Goal: Information Seeking & Learning: Learn about a topic

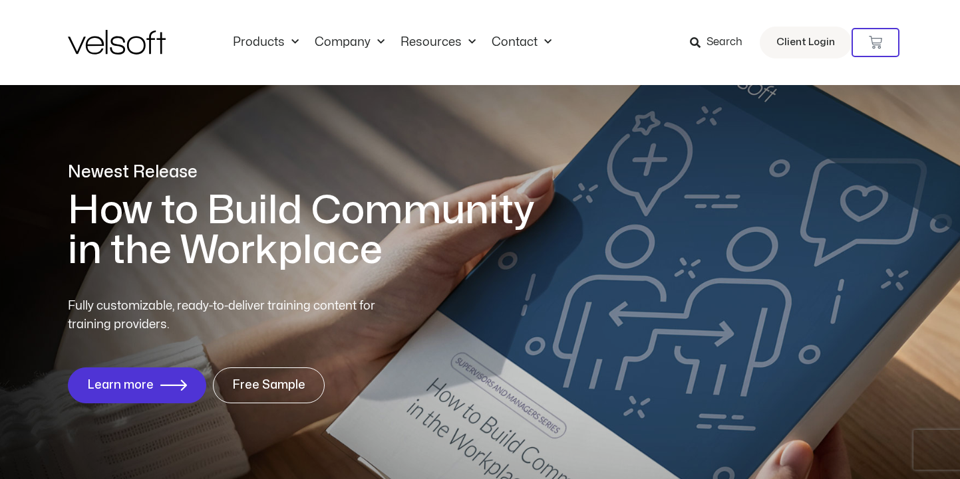
click at [688, 40] on div "Search Client Login" at bounding box center [742, 43] width 217 height 32
click at [698, 42] on icon at bounding box center [695, 42] width 11 height 11
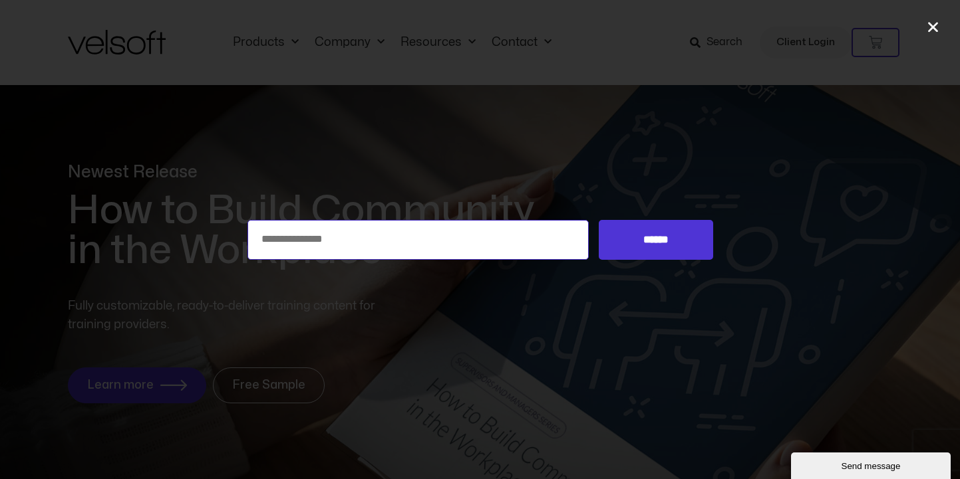
click at [372, 236] on input "Search for:" at bounding box center [418, 240] width 342 height 40
type input "**********"
click at [599, 220] on input "******" at bounding box center [656, 240] width 114 height 40
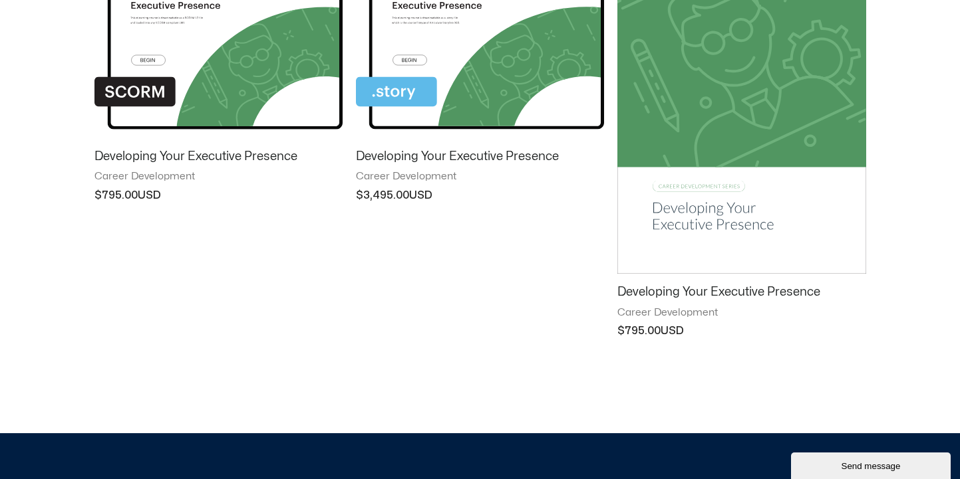
click at [263, 154] on h2 "Developing Your Executive Presence" at bounding box center [218, 156] width 248 height 15
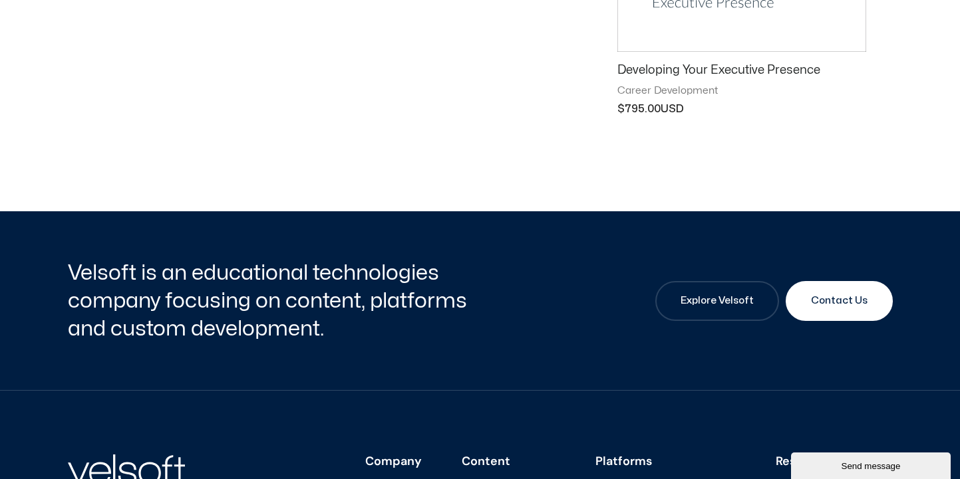
scroll to position [381, 0]
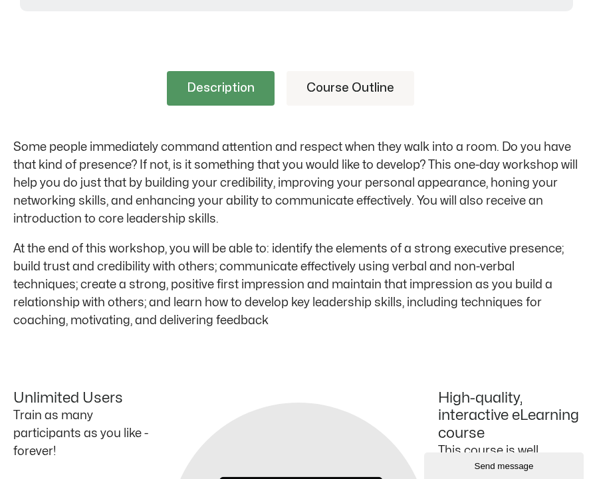
scroll to position [509, 0]
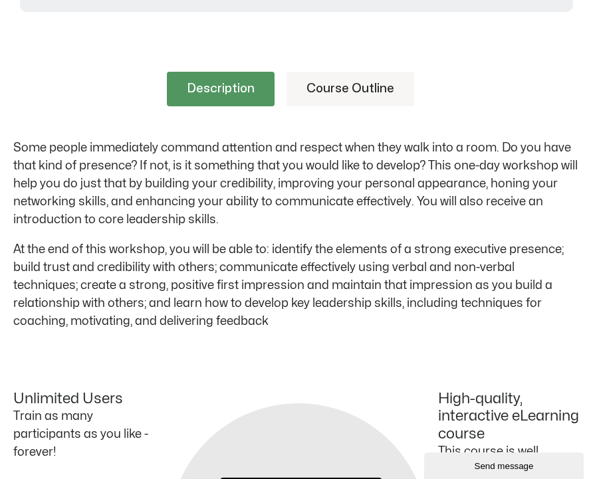
click at [350, 98] on link "Course Outline" at bounding box center [351, 89] width 128 height 35
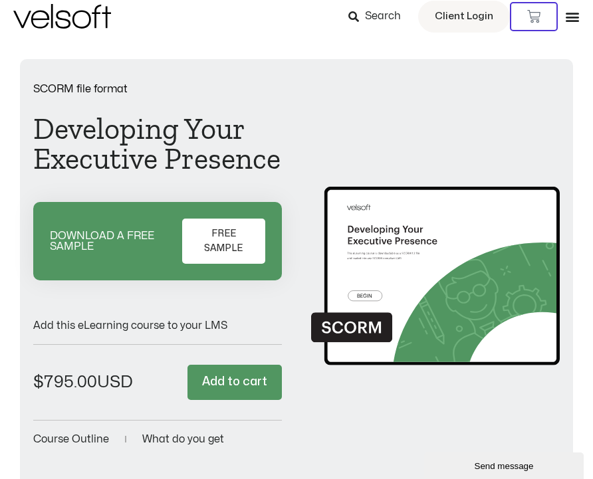
scroll to position [0, 0]
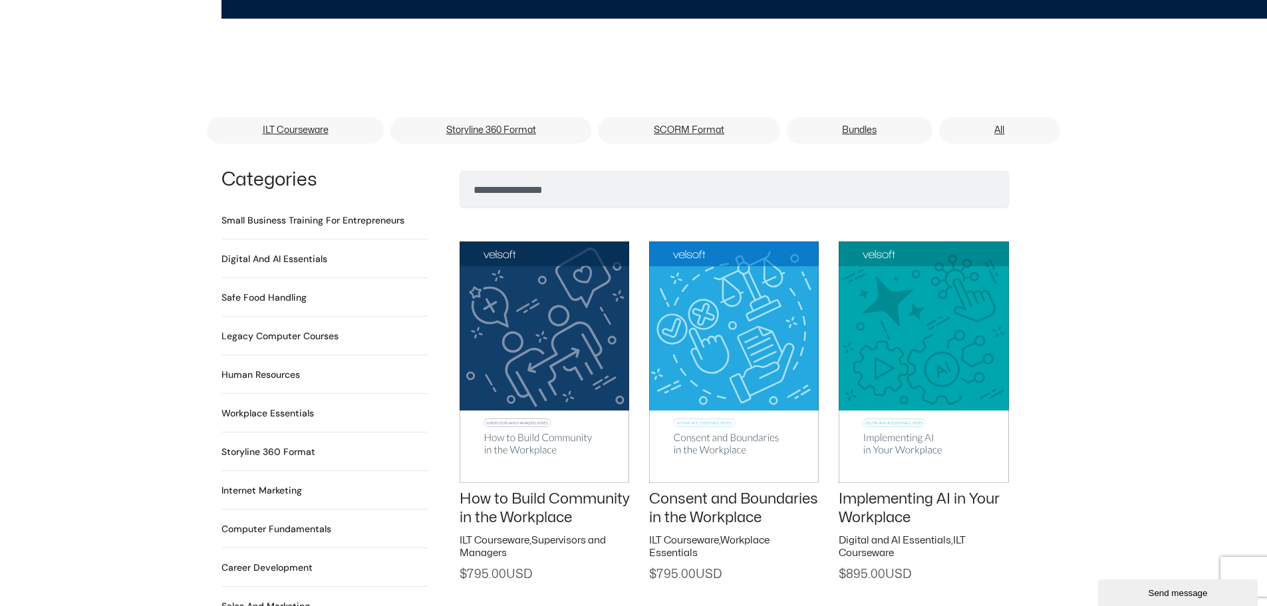
scroll to position [630, 0]
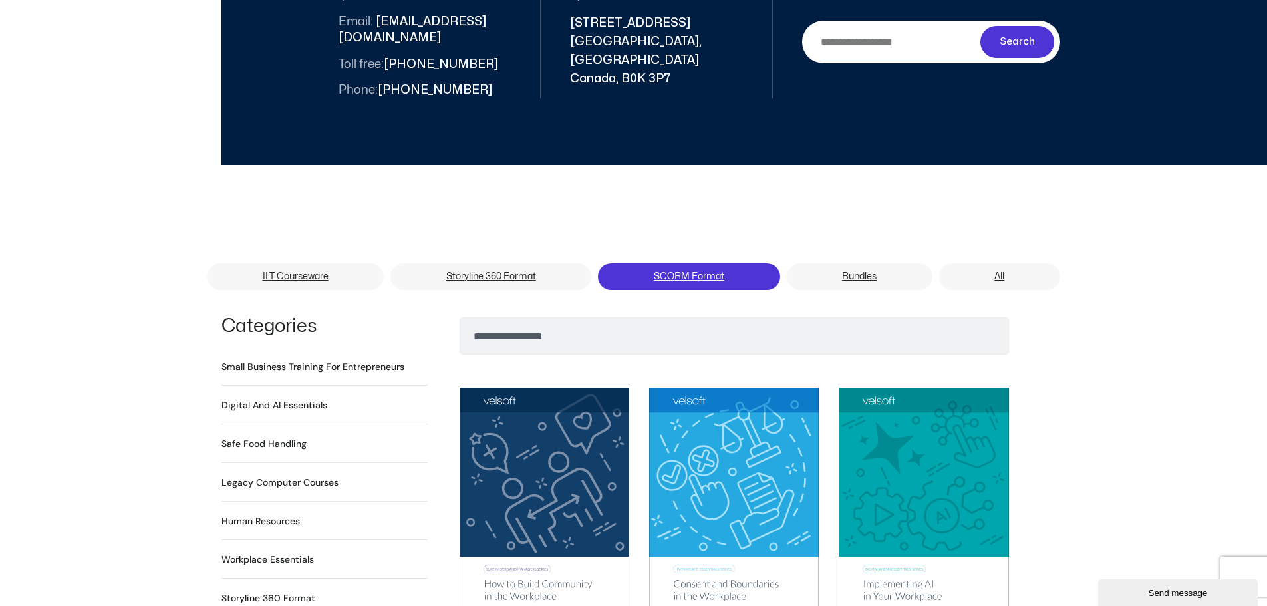
click at [624, 263] on link "SCORM Format" at bounding box center [689, 276] width 182 height 27
click at [687, 263] on link "SCORM Format" at bounding box center [689, 276] width 182 height 27
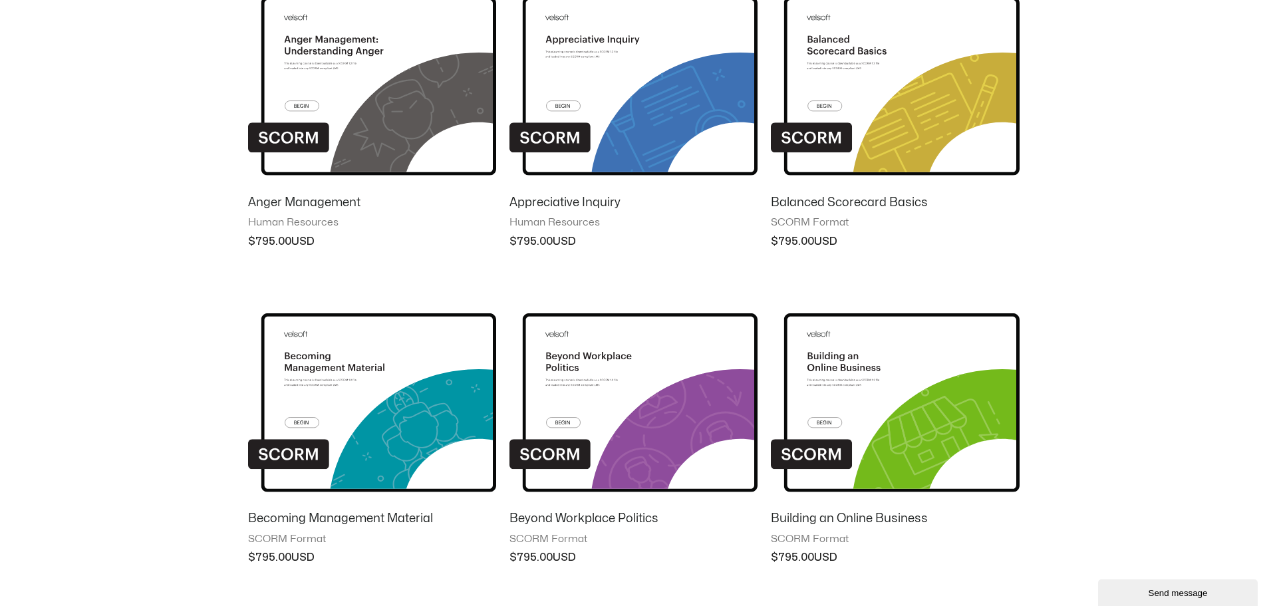
scroll to position [1082, 0]
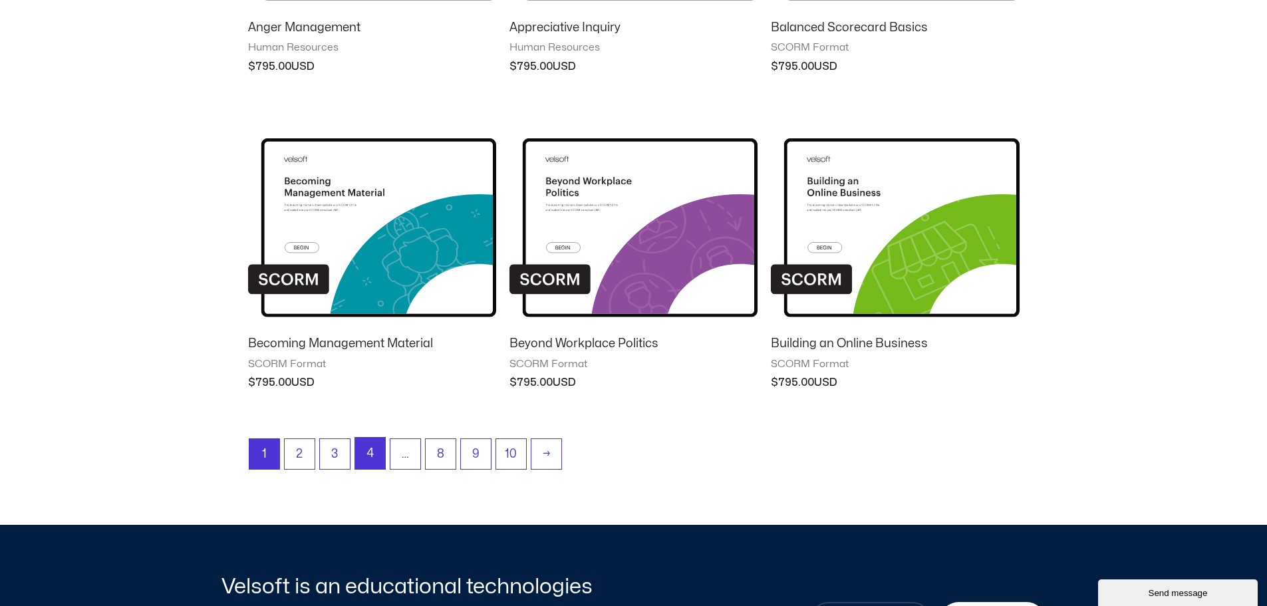
click at [376, 455] on link "4" at bounding box center [370, 453] width 30 height 31
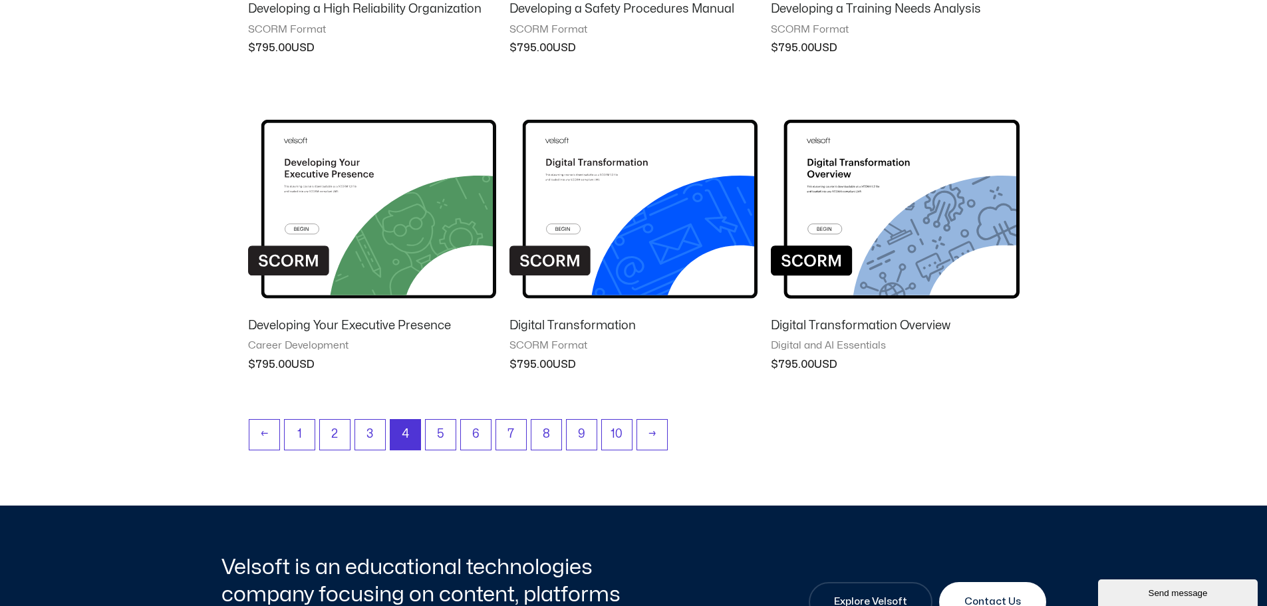
scroll to position [1114, 0]
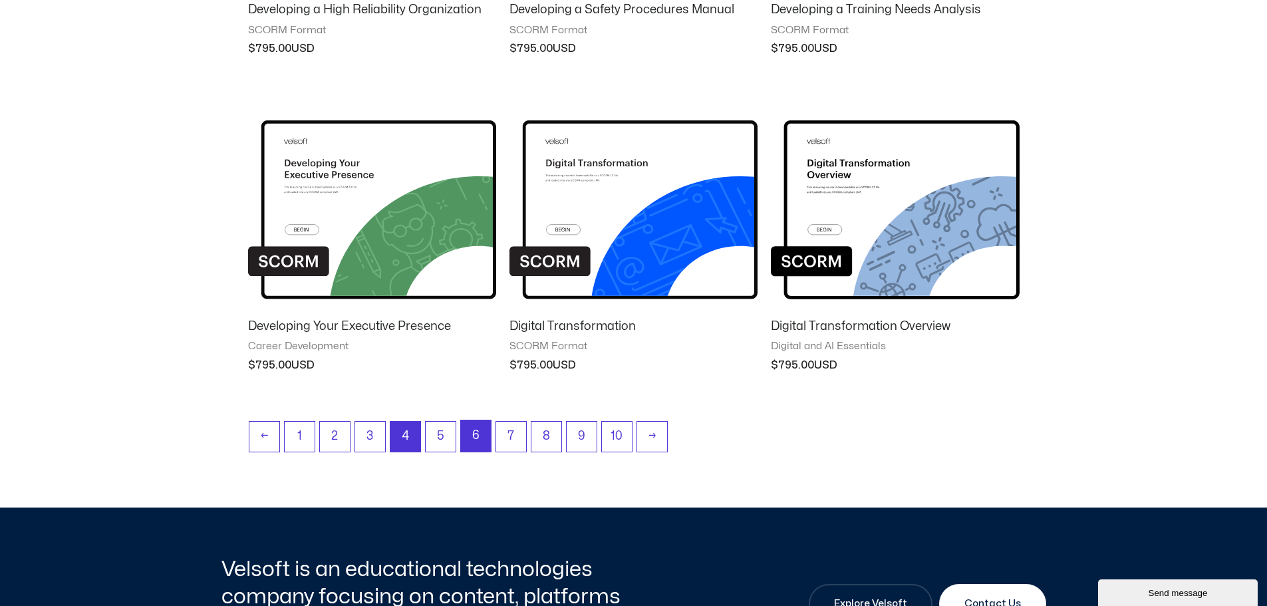
click at [479, 440] on link "6" at bounding box center [476, 435] width 30 height 31
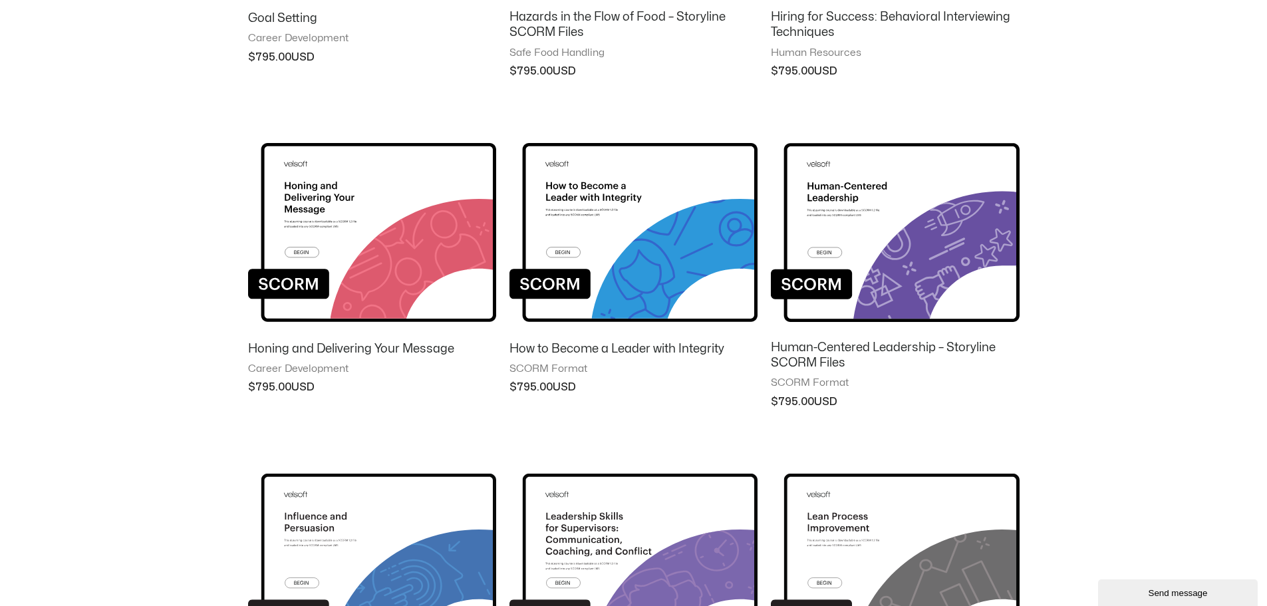
scroll to position [1143, 0]
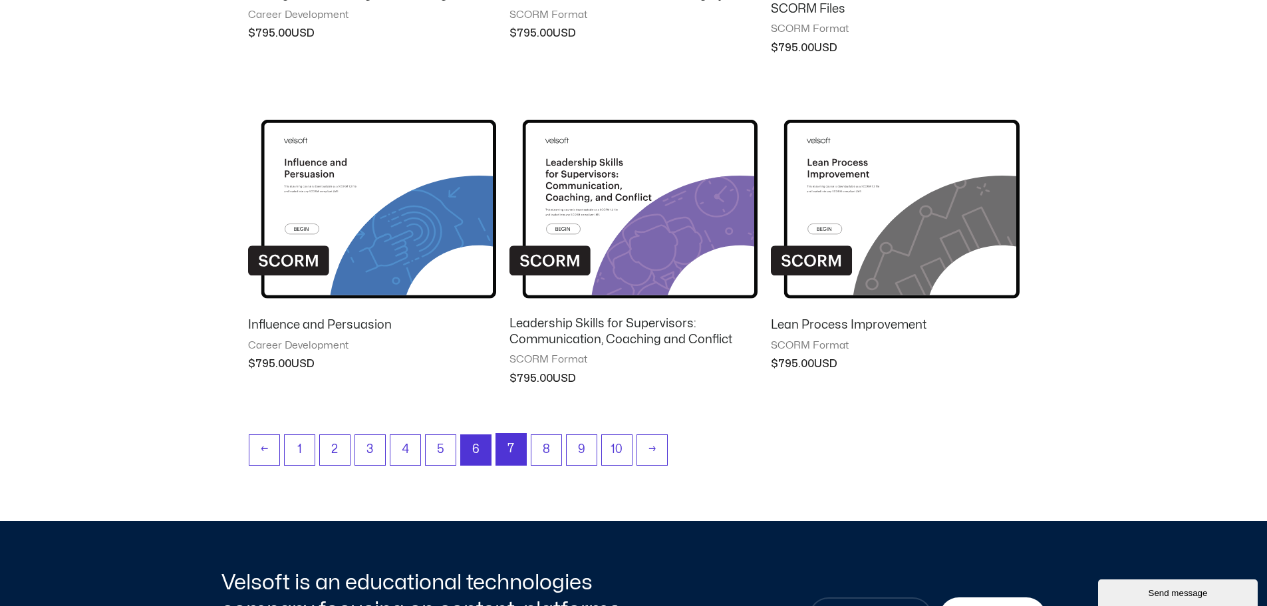
click at [504, 449] on link "7" at bounding box center [511, 449] width 30 height 31
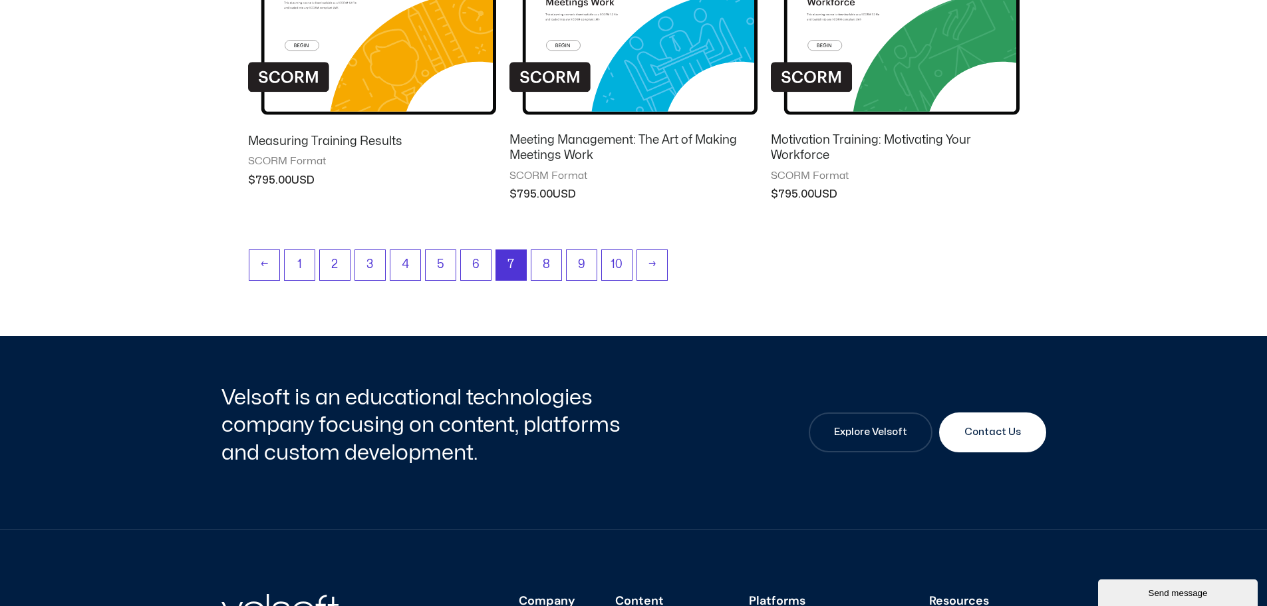
scroll to position [1335, 0]
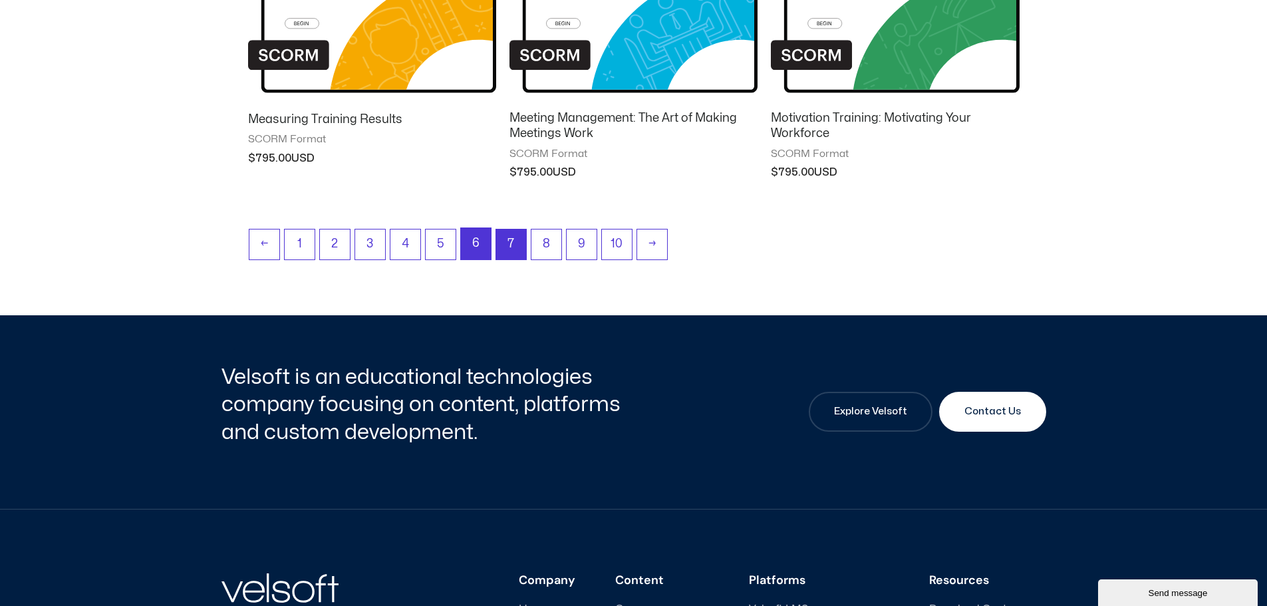
click at [481, 255] on link "6" at bounding box center [476, 243] width 30 height 31
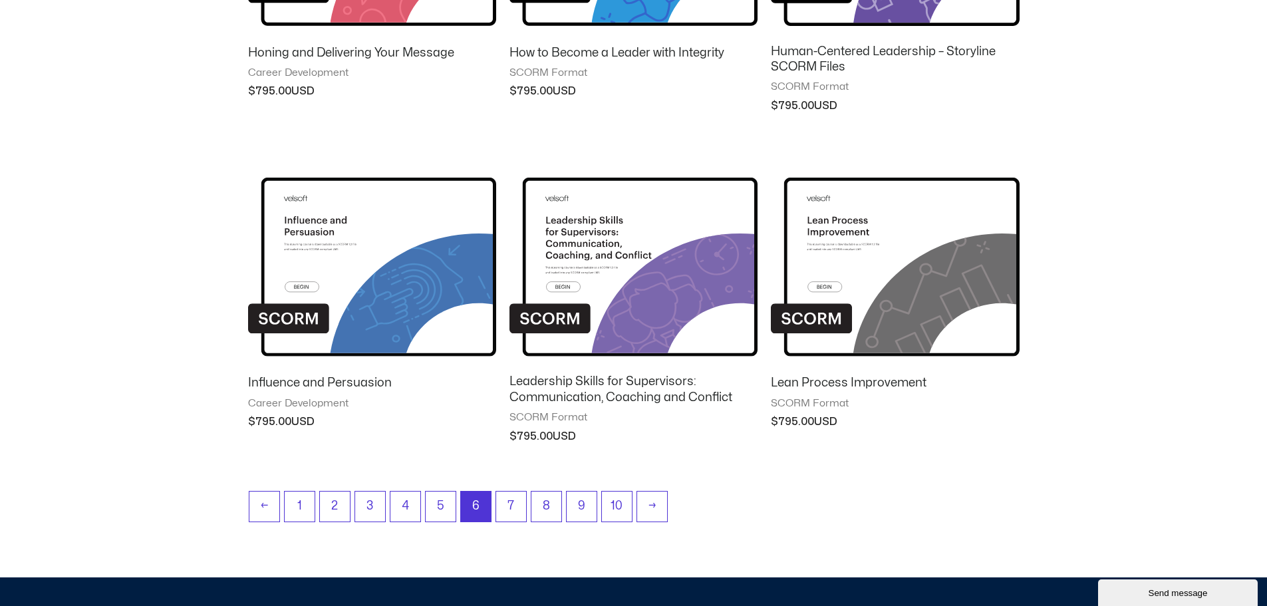
scroll to position [1113, 0]
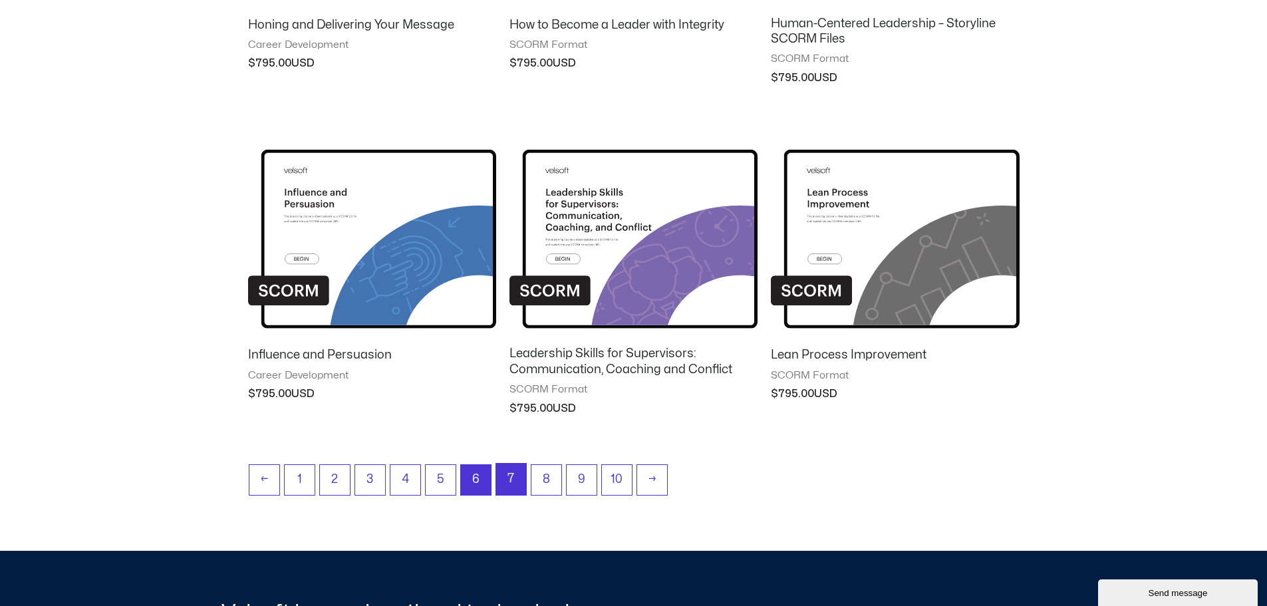
click at [507, 479] on link "7" at bounding box center [511, 479] width 30 height 31
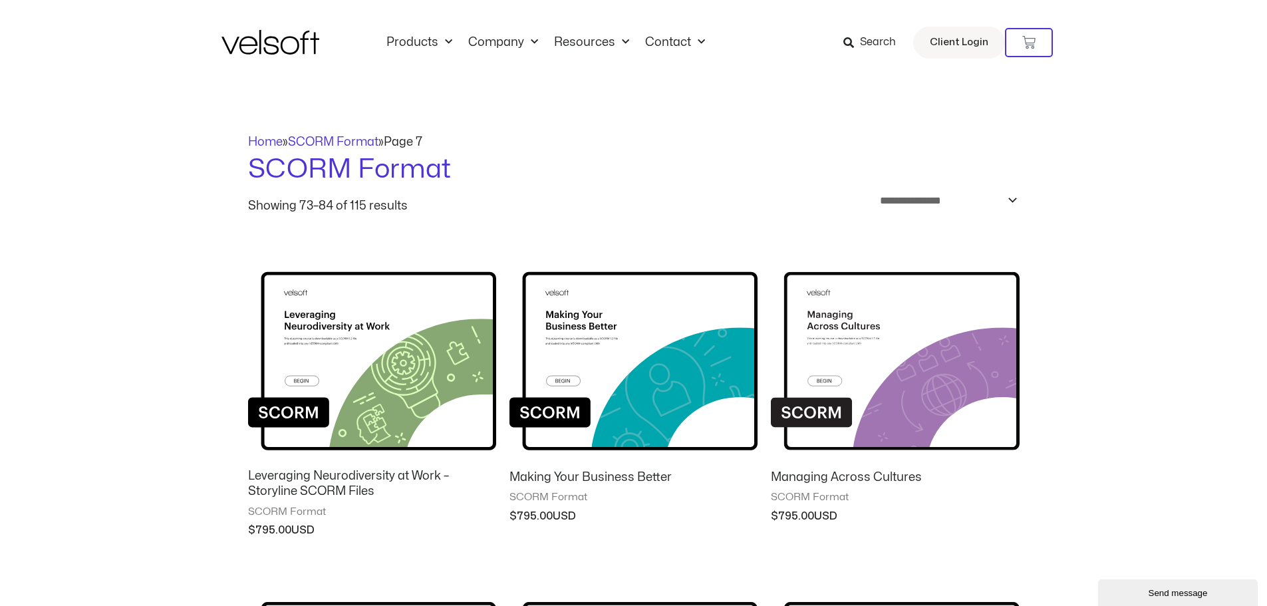
click at [868, 41] on span "Search" at bounding box center [878, 42] width 36 height 17
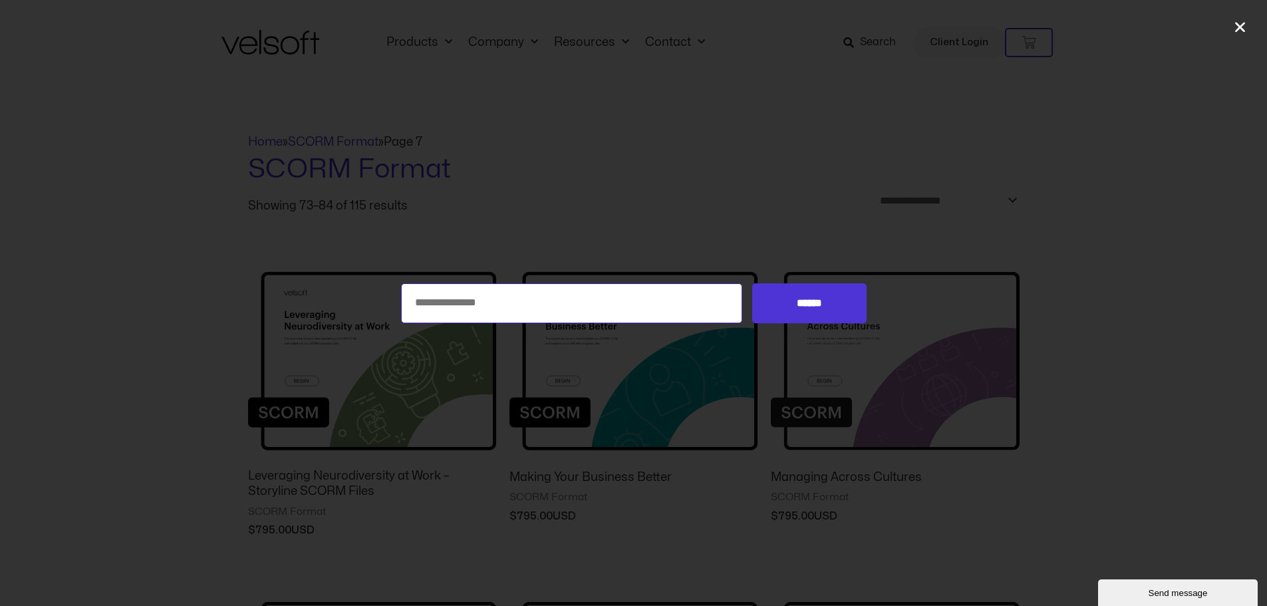
click at [530, 308] on input "Search for:" at bounding box center [572, 303] width 342 height 40
type input "********"
click at [752, 283] on input "******" at bounding box center [809, 303] width 114 height 40
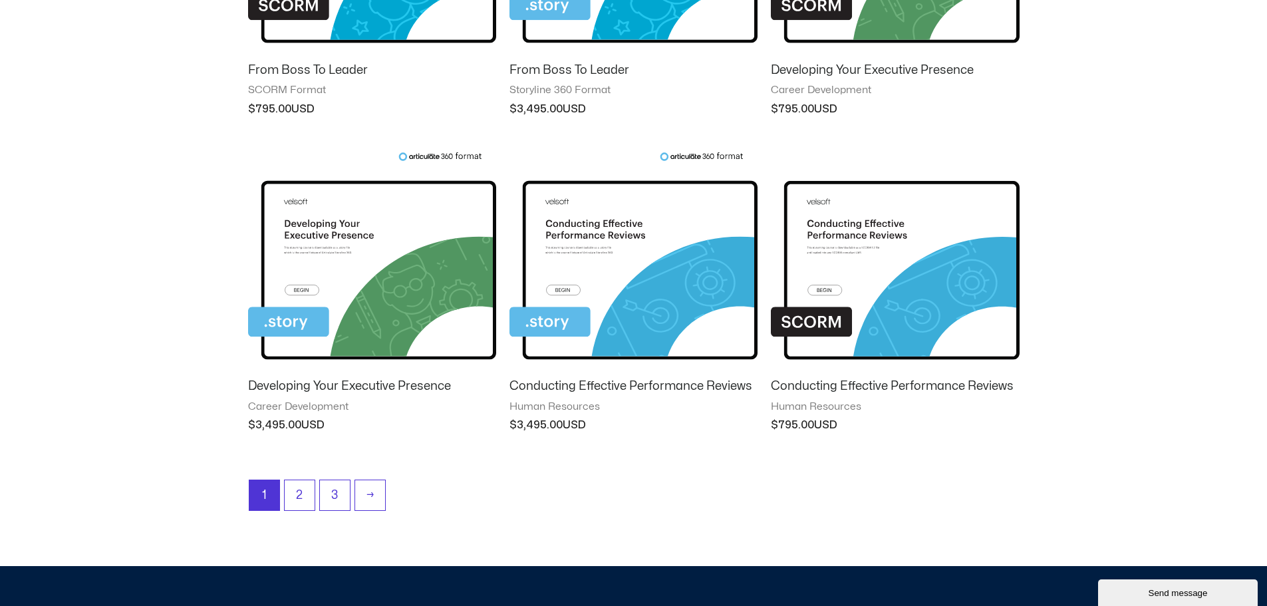
scroll to position [859, 0]
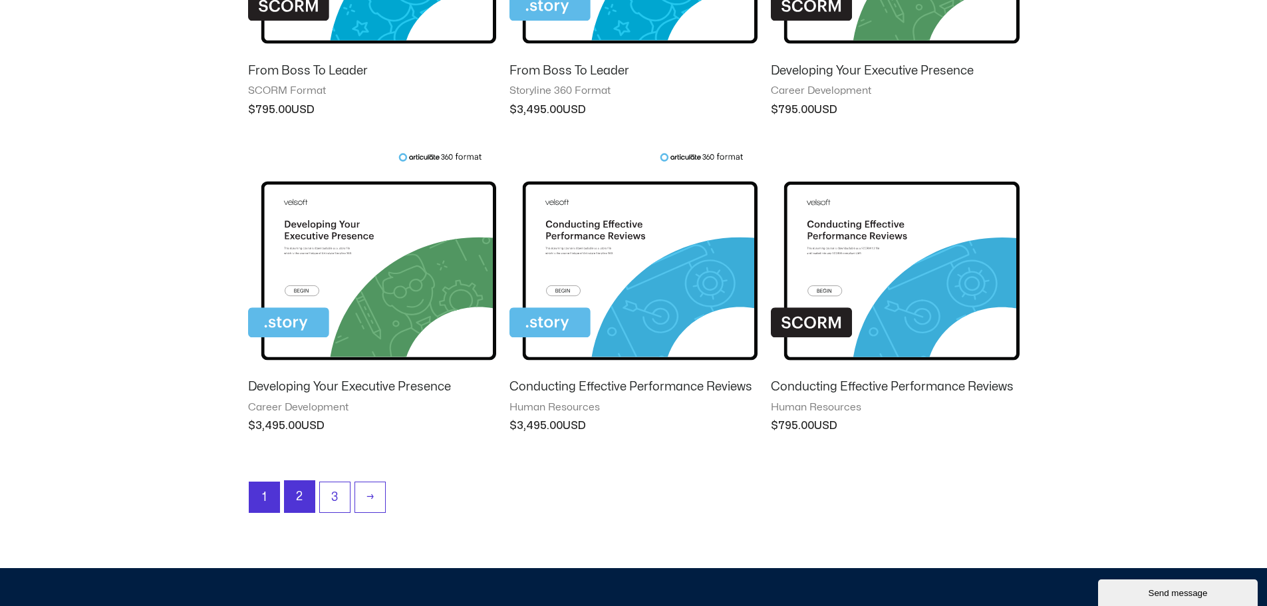
click at [305, 493] on link "2" at bounding box center [300, 496] width 30 height 31
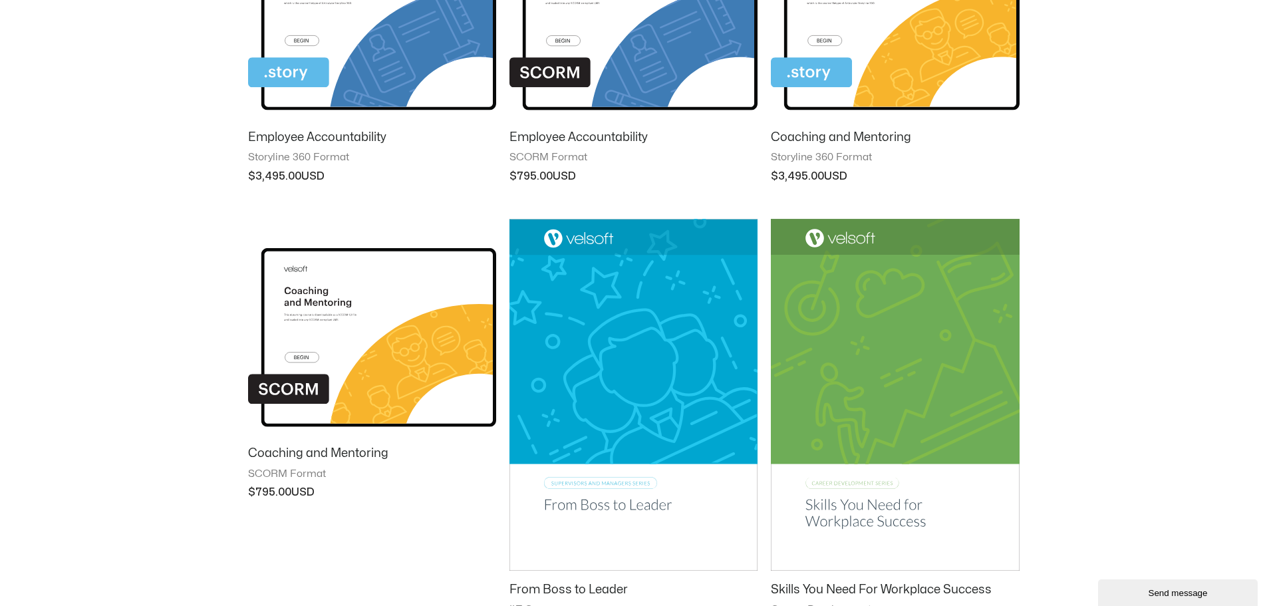
scroll to position [1335, 0]
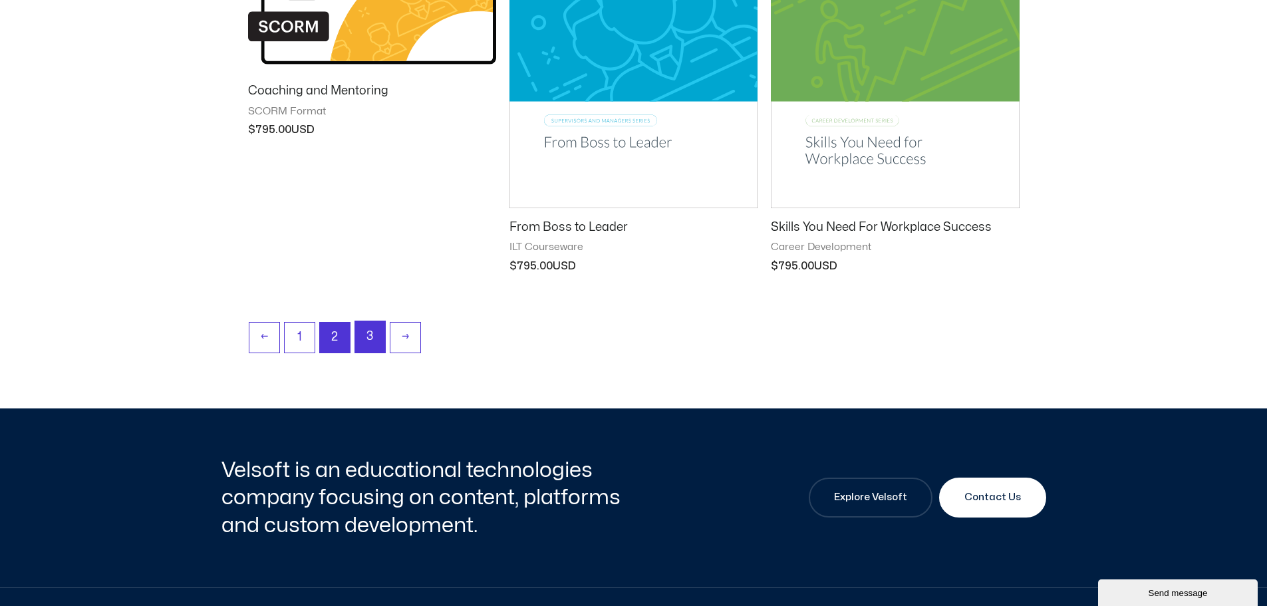
click at [373, 340] on link "3" at bounding box center [370, 336] width 30 height 31
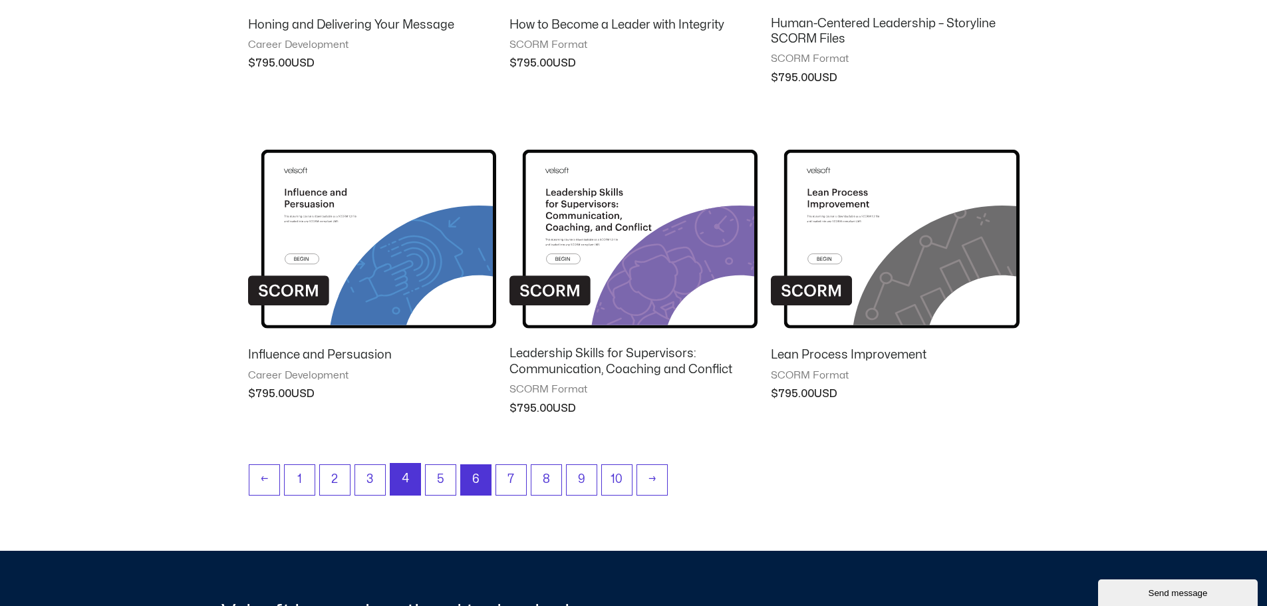
click at [410, 479] on link "4" at bounding box center [405, 479] width 30 height 31
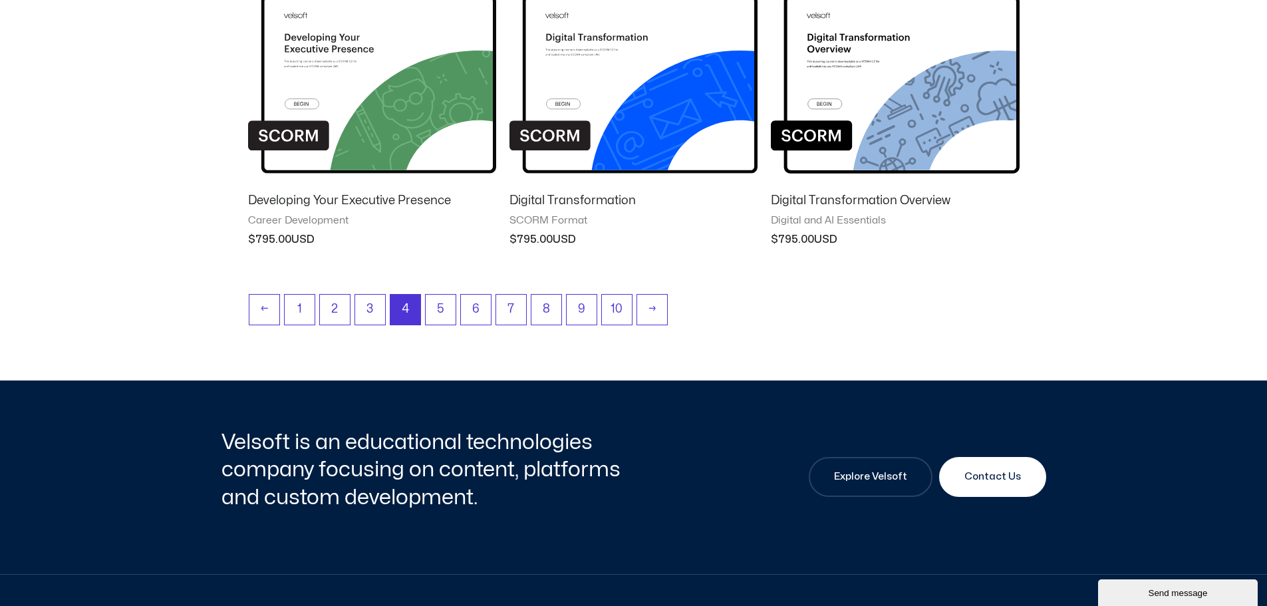
scroll to position [1240, 0]
click at [608, 319] on link "10" at bounding box center [617, 309] width 31 height 31
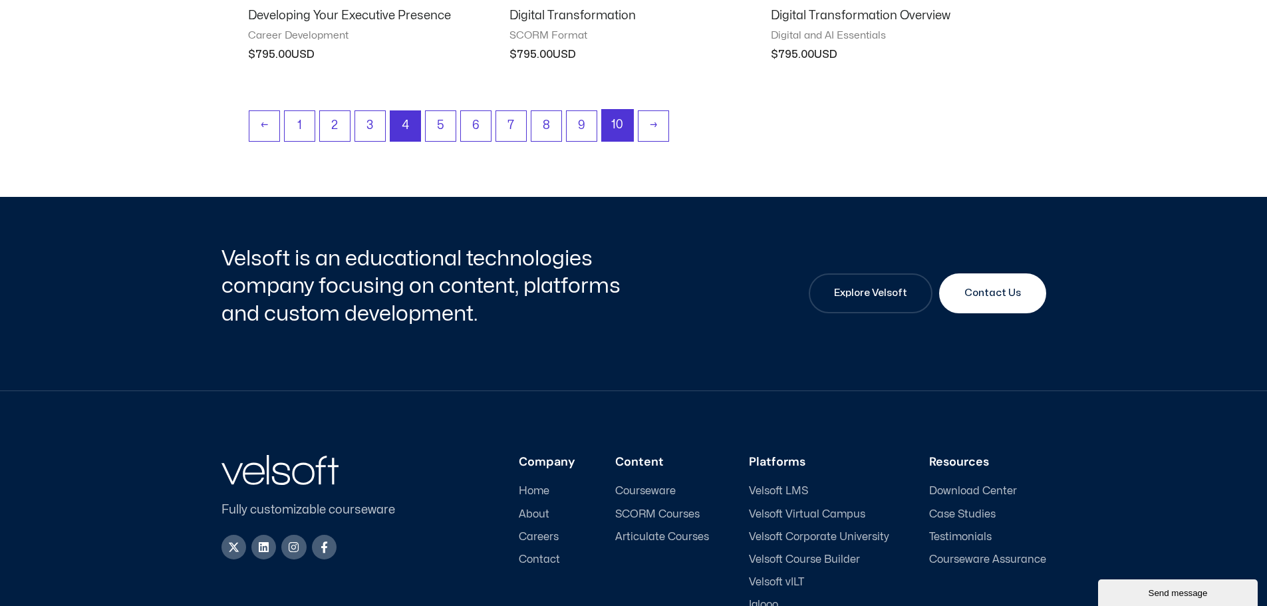
scroll to position [1425, 0]
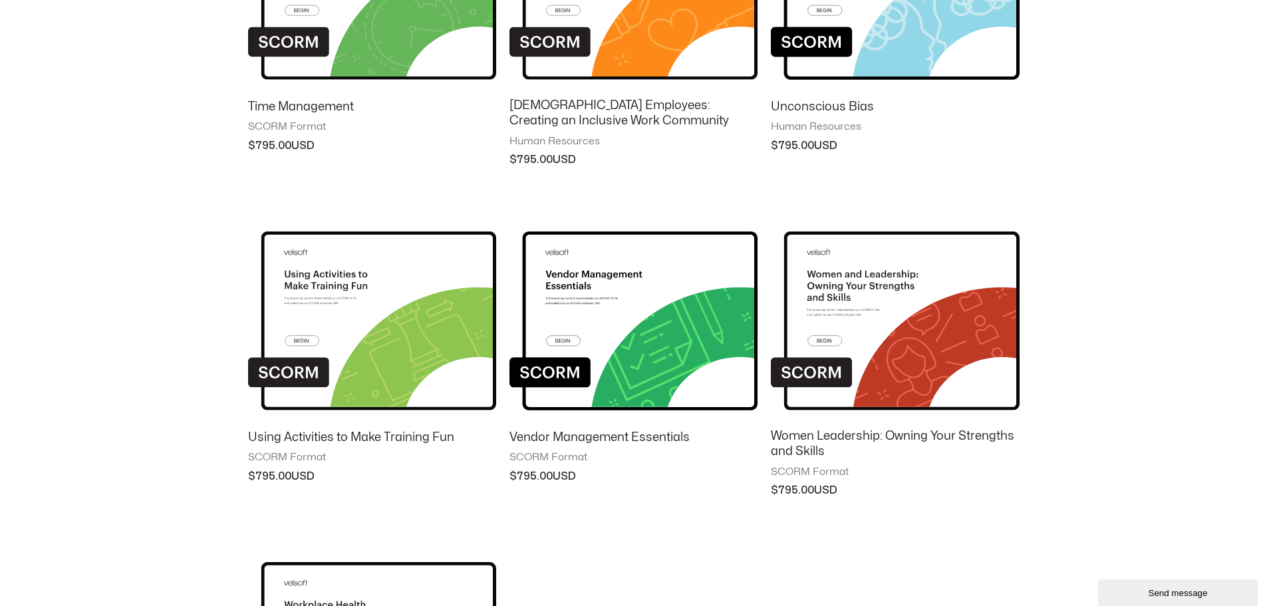
scroll to position [741, 0]
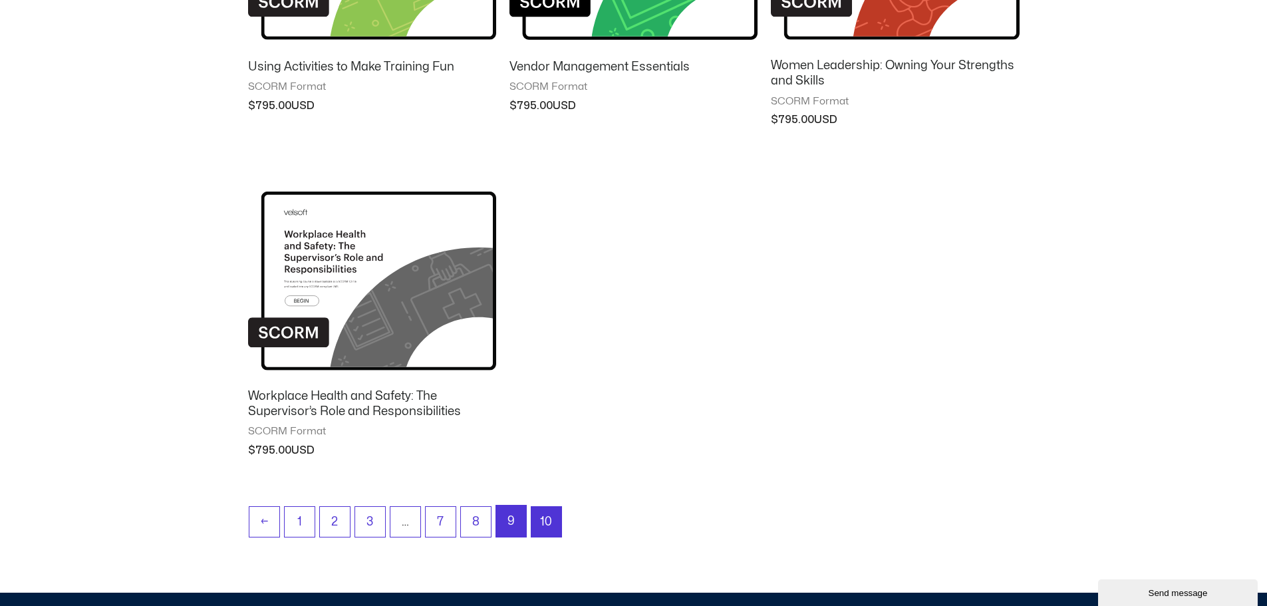
click at [500, 521] on link "9" at bounding box center [511, 520] width 30 height 31
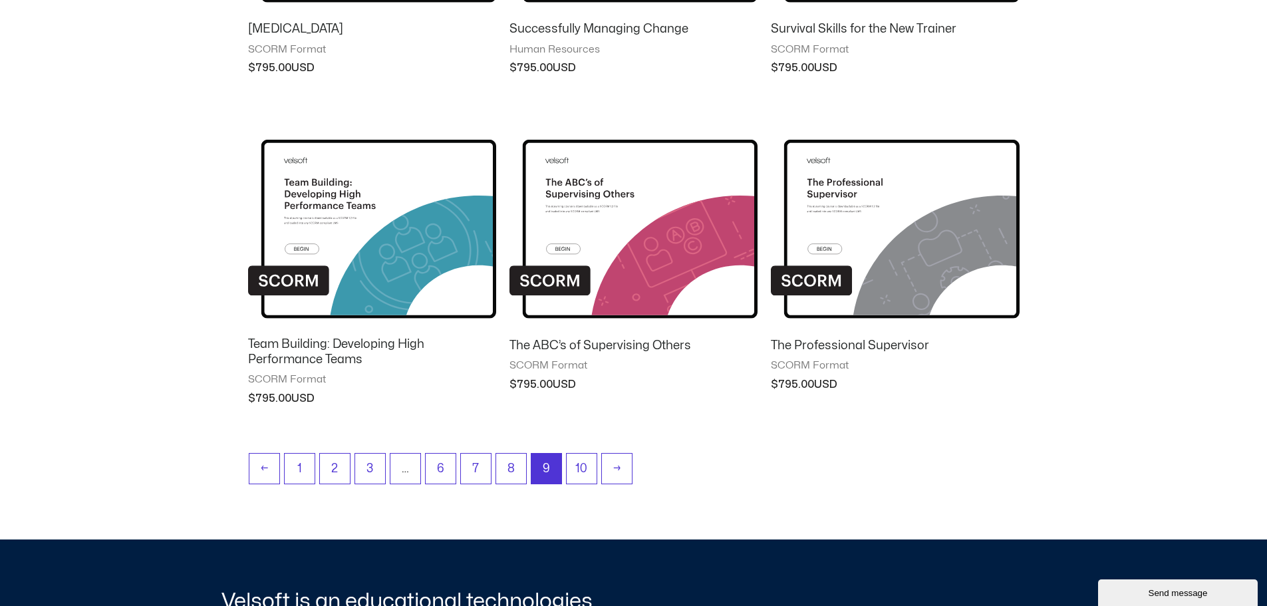
scroll to position [1094, 0]
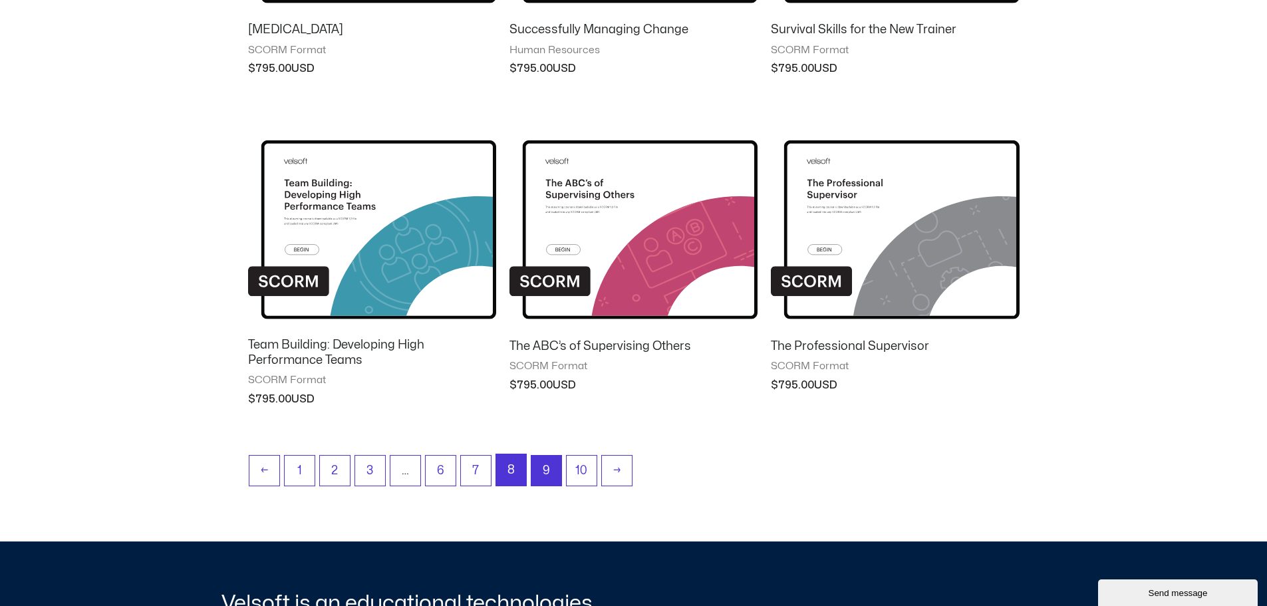
click at [511, 470] on link "8" at bounding box center [511, 469] width 30 height 31
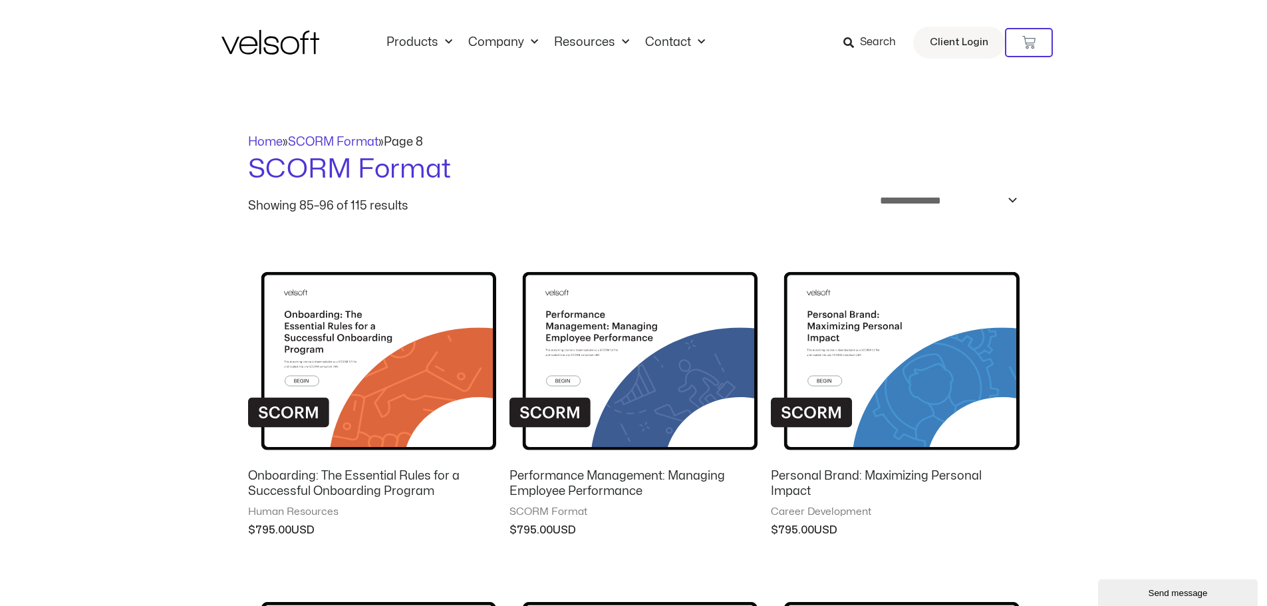
click at [847, 36] on span at bounding box center [848, 42] width 11 height 17
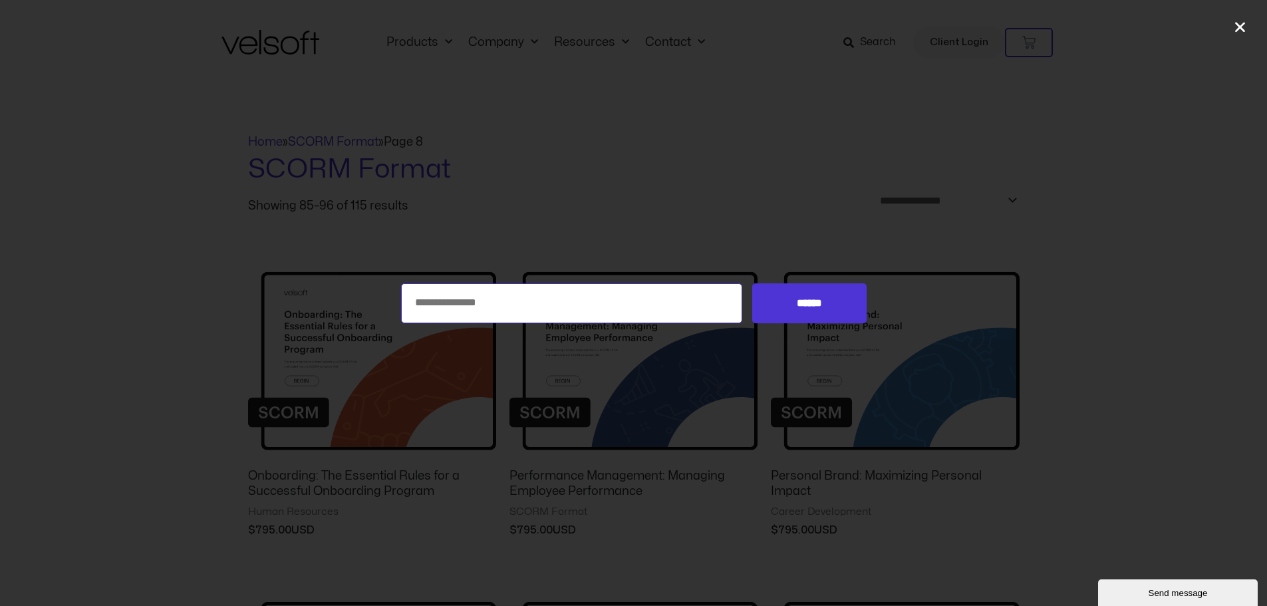
click at [465, 294] on input "Search for:" at bounding box center [572, 303] width 342 height 40
type input "*******"
click at [752, 283] on input "******" at bounding box center [809, 303] width 114 height 40
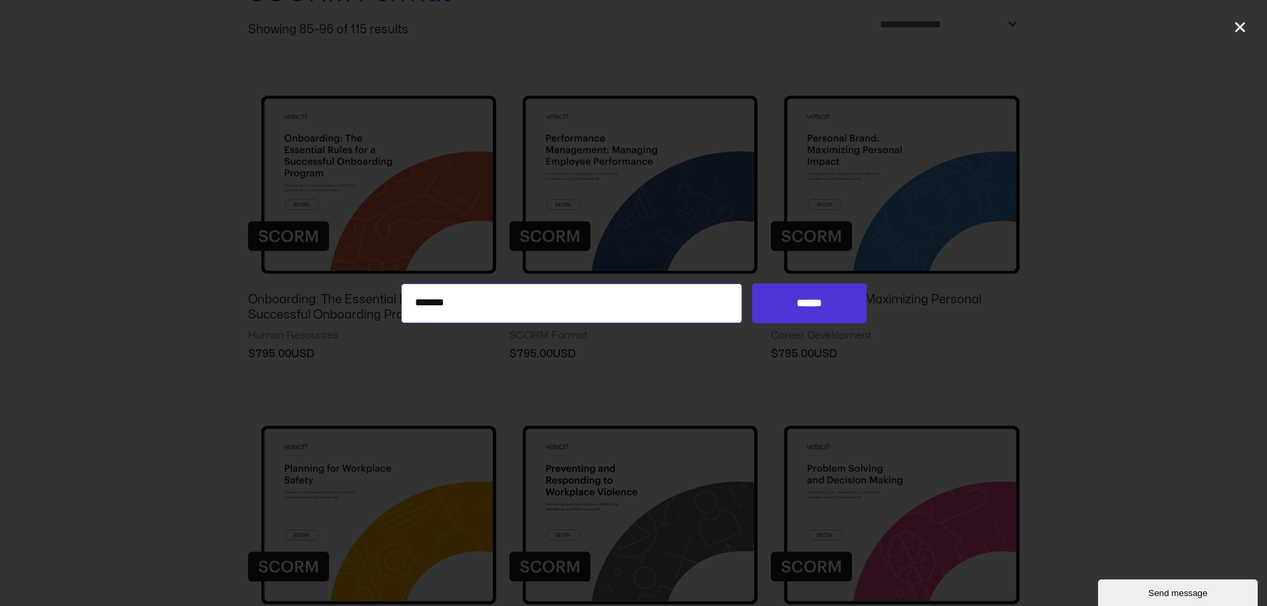
scroll to position [178, 0]
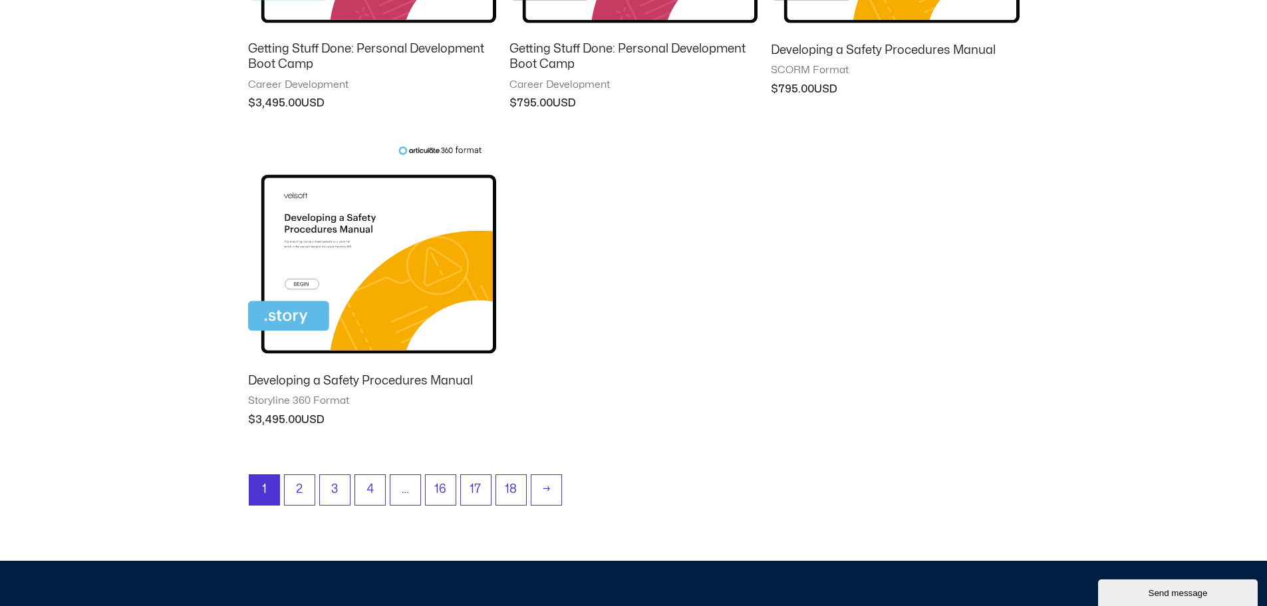
scroll to position [1230, 0]
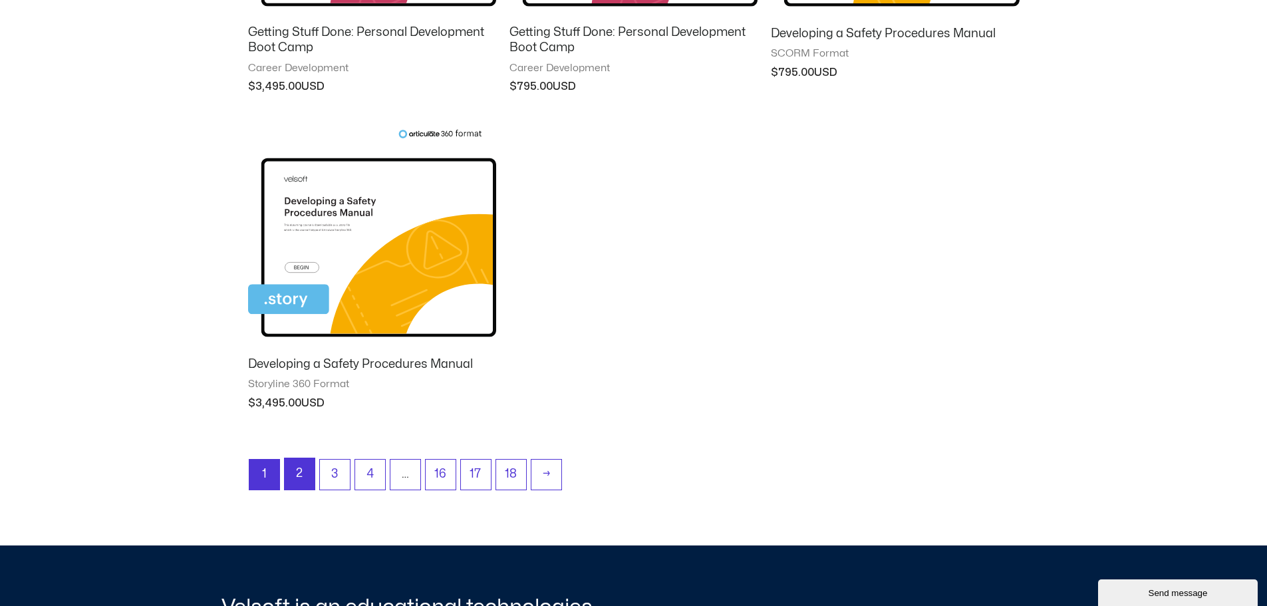
click at [310, 458] on link "2" at bounding box center [300, 473] width 30 height 31
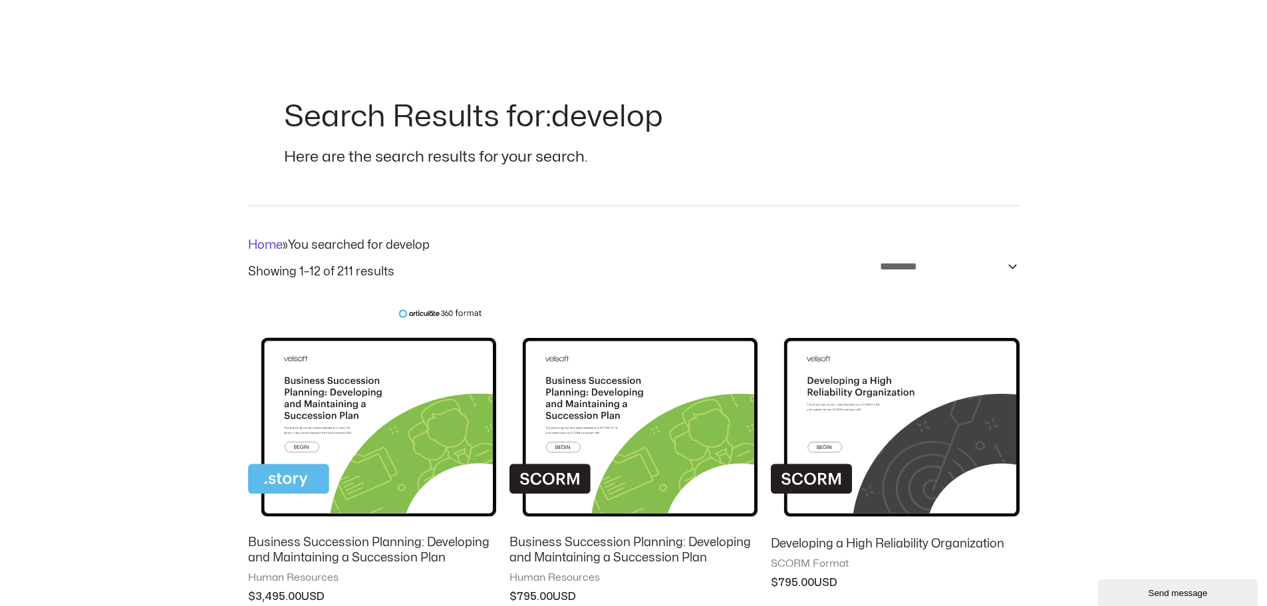
scroll to position [0, 0]
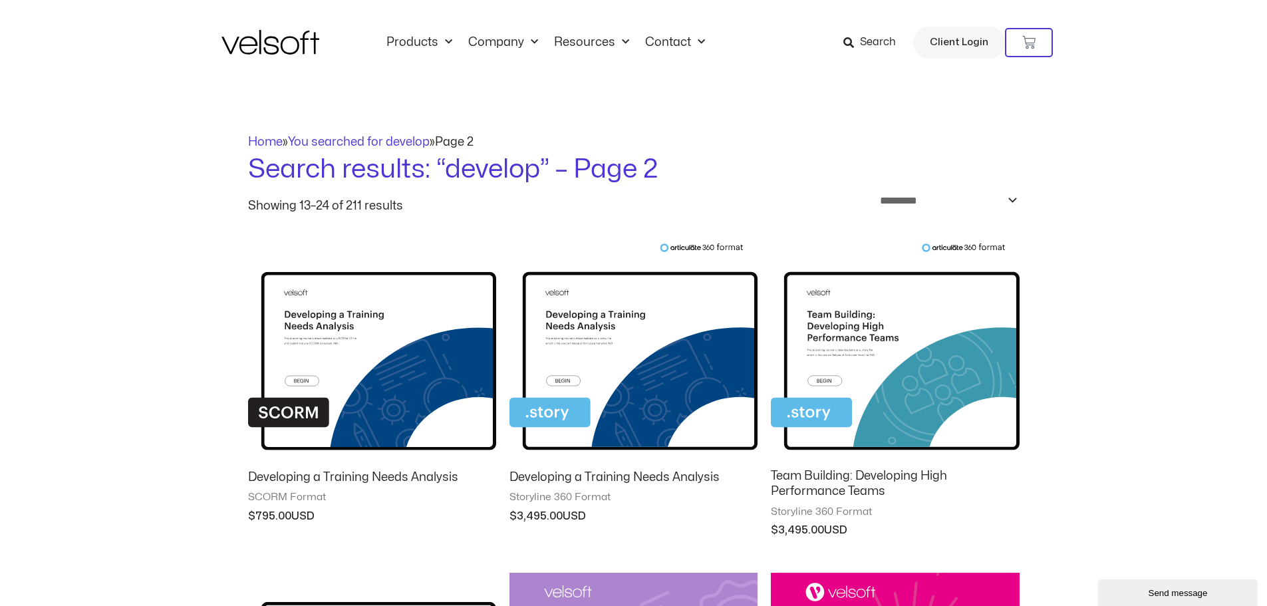
click at [245, 37] on img at bounding box center [270, 42] width 98 height 25
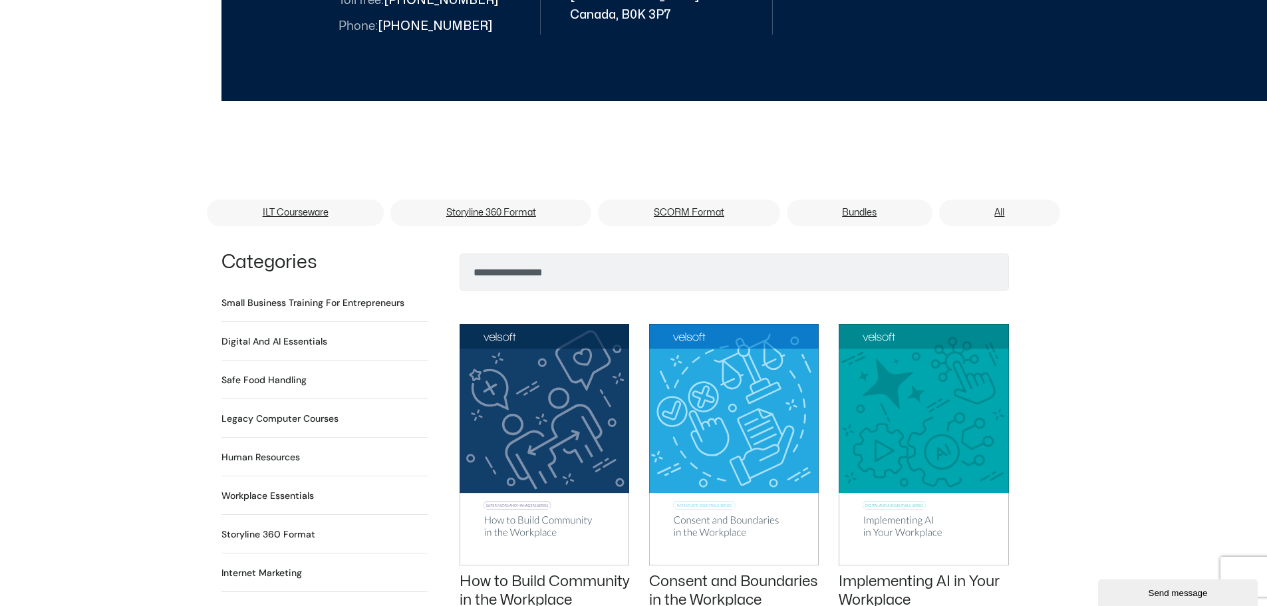
scroll to position [694, 0]
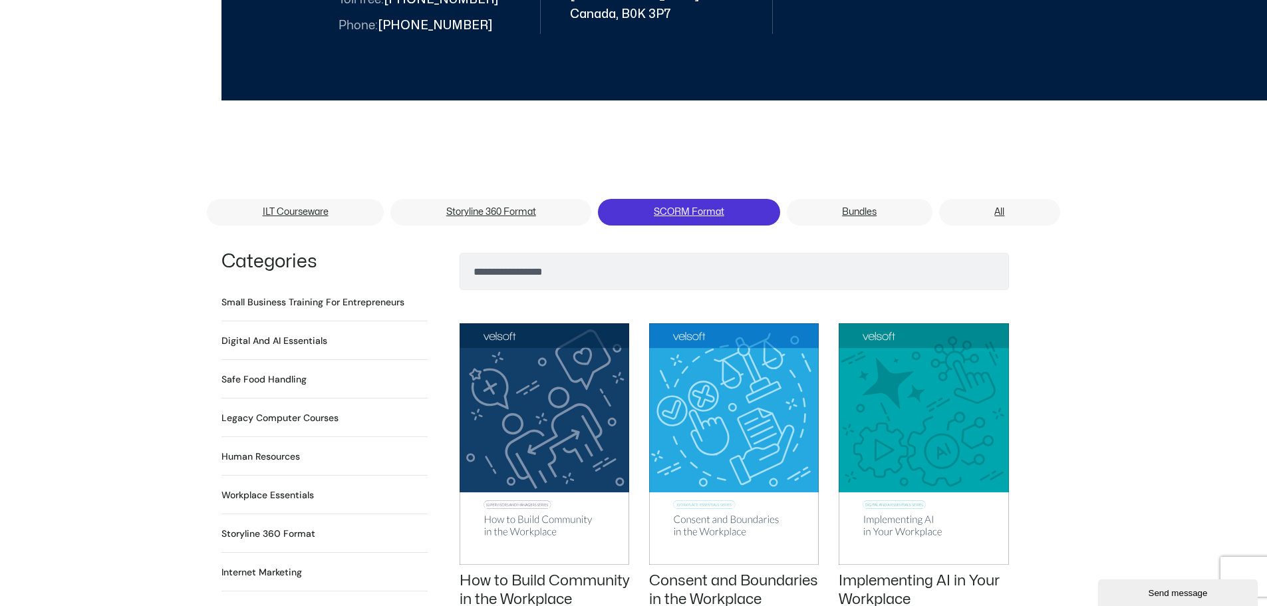
click at [640, 199] on link "SCORM Format" at bounding box center [689, 212] width 182 height 27
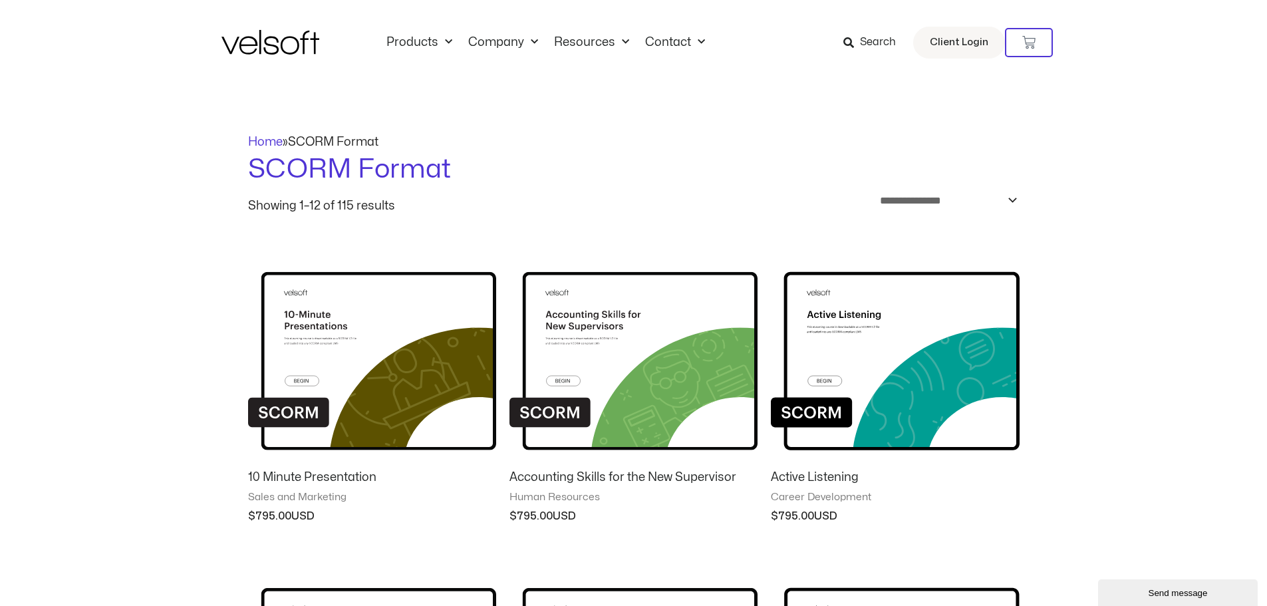
scroll to position [68, 0]
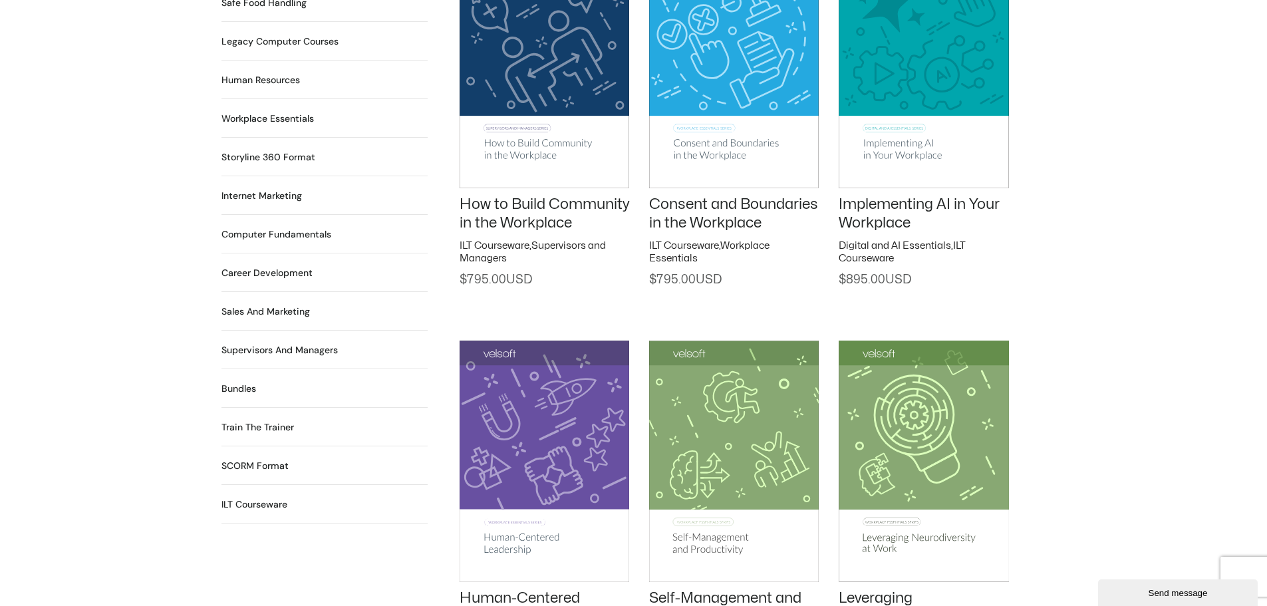
scroll to position [849, 0]
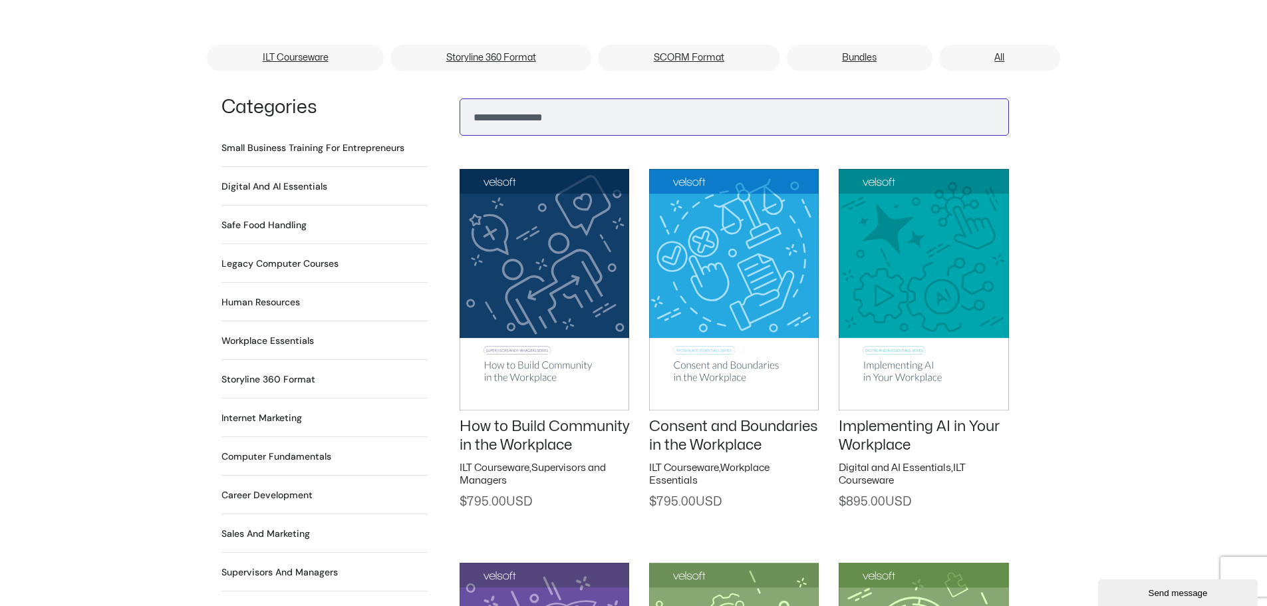
click at [626, 105] on input "Search" at bounding box center [734, 116] width 549 height 37
type input "**********"
click at [465, 98] on button "Search" at bounding box center [481, 114] width 32 height 32
click at [626, 105] on input "**********" at bounding box center [734, 116] width 549 height 37
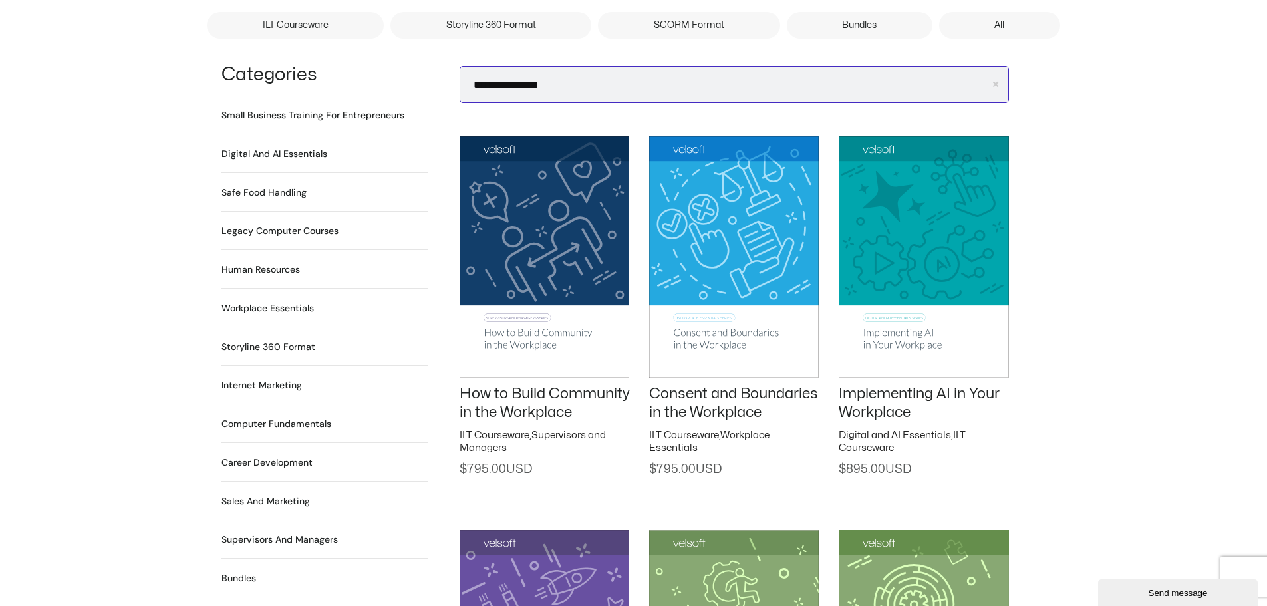
click at [881, 68] on input "**********" at bounding box center [734, 84] width 549 height 37
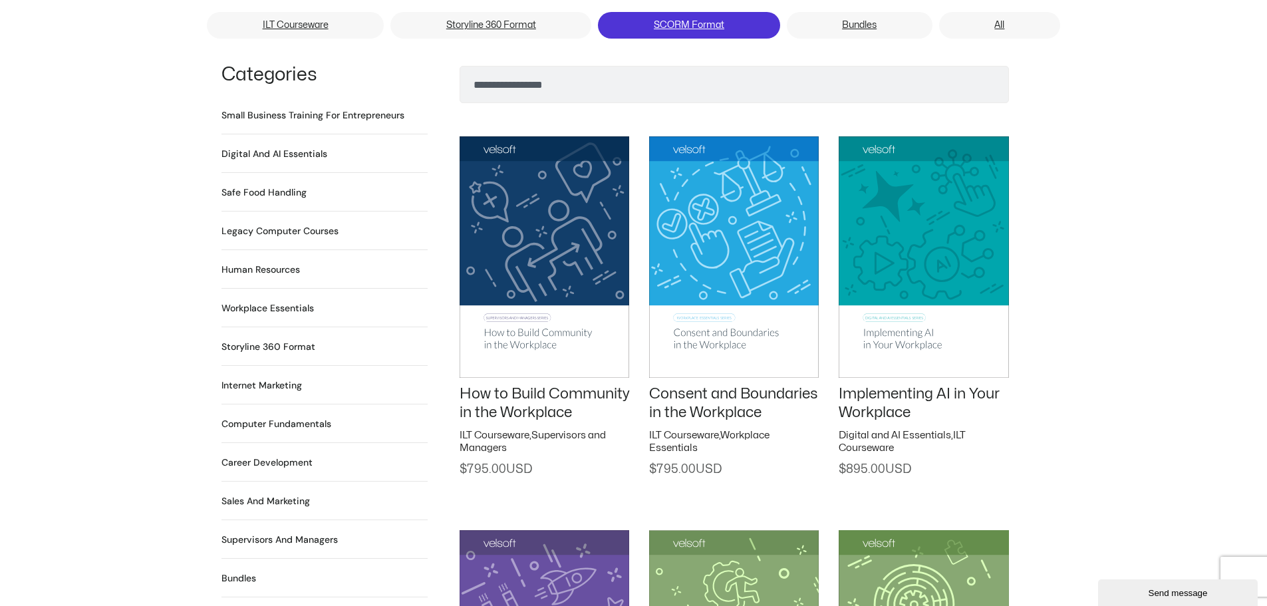
click at [633, 12] on link "SCORM Format" at bounding box center [689, 25] width 182 height 27
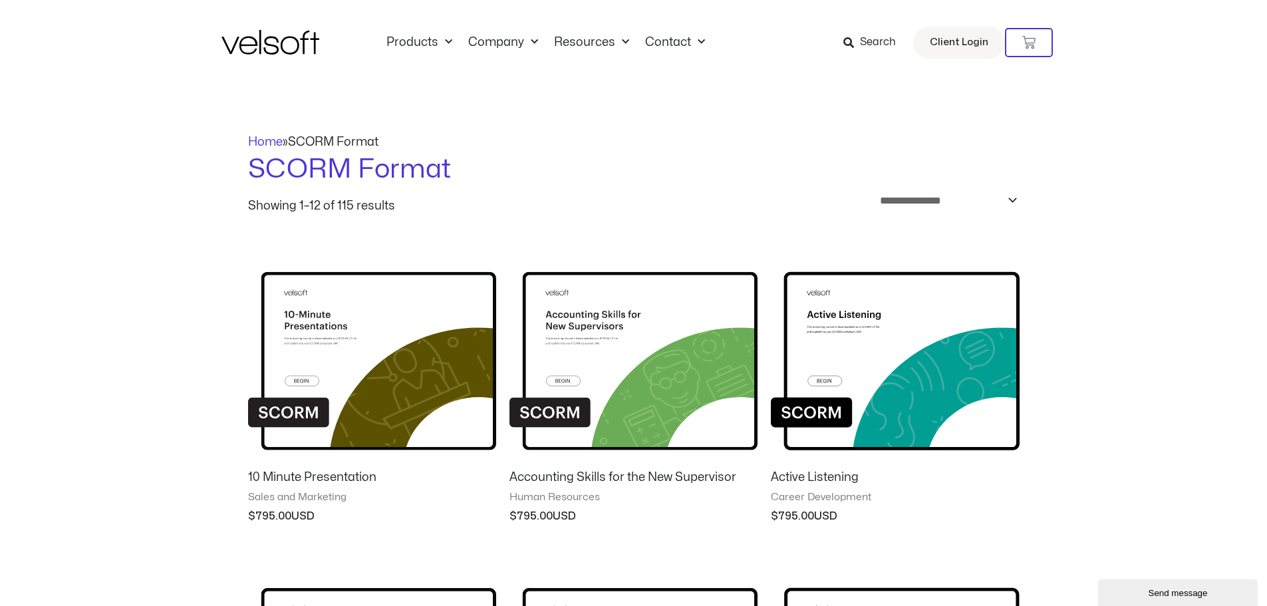
click at [847, 37] on icon at bounding box center [848, 42] width 11 height 11
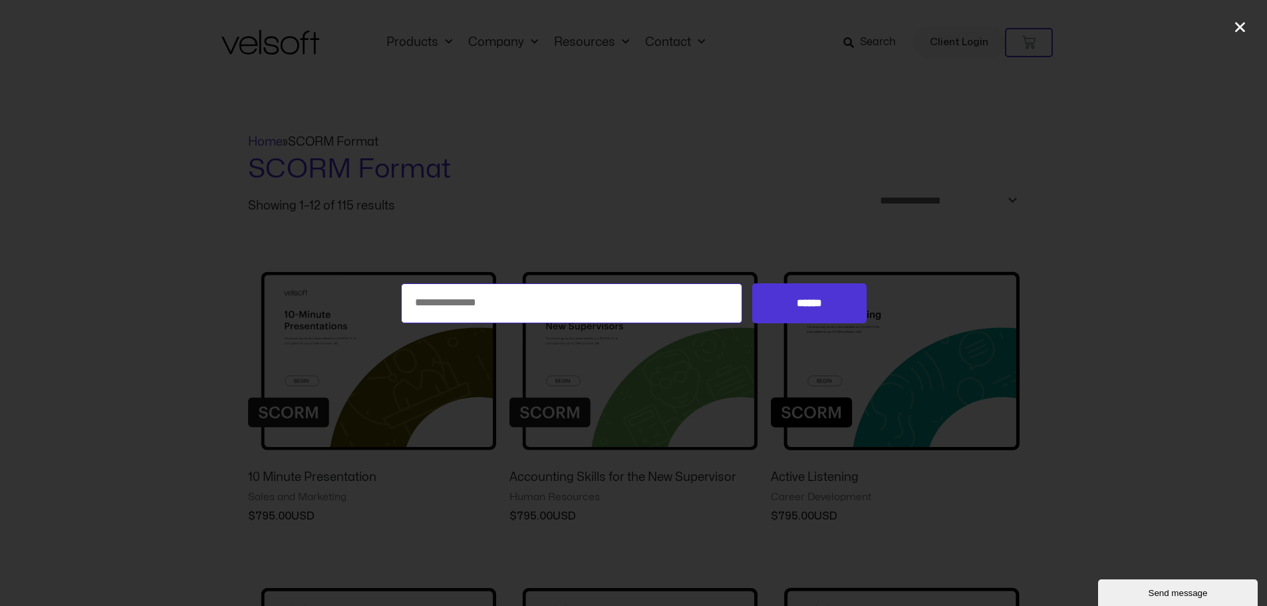
click at [493, 314] on input "Search for:" at bounding box center [572, 303] width 342 height 40
type input "**********"
click at [752, 283] on input "******" at bounding box center [809, 303] width 114 height 40
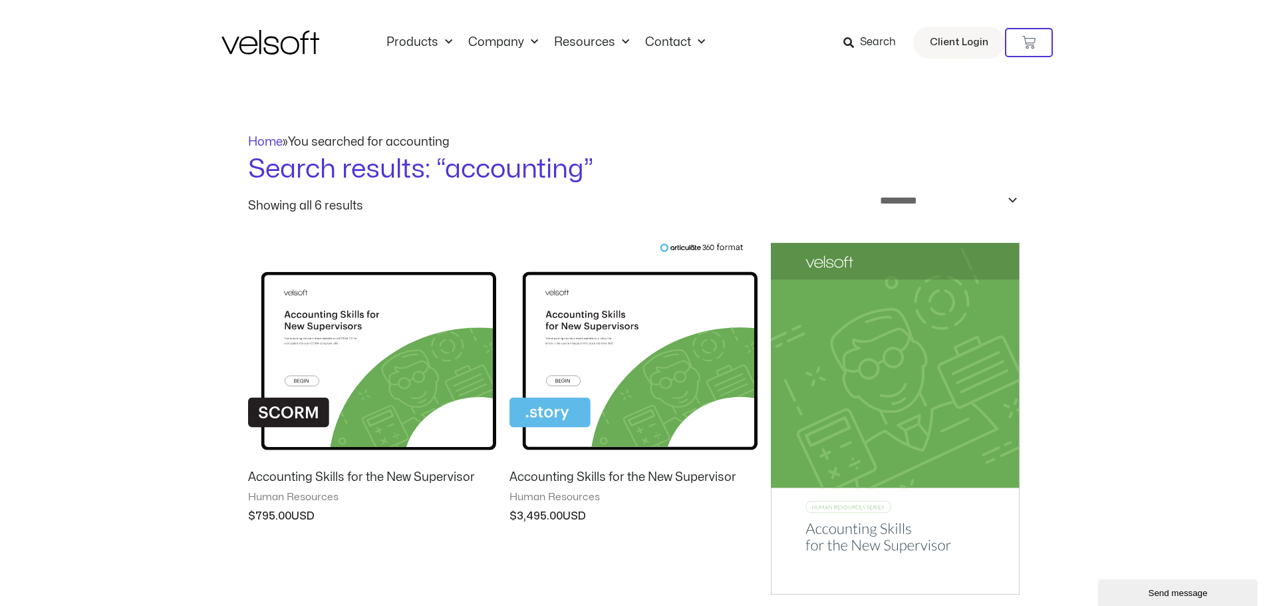
click at [323, 474] on h2 "Accounting Skills for the New Supervisor" at bounding box center [372, 476] width 248 height 15
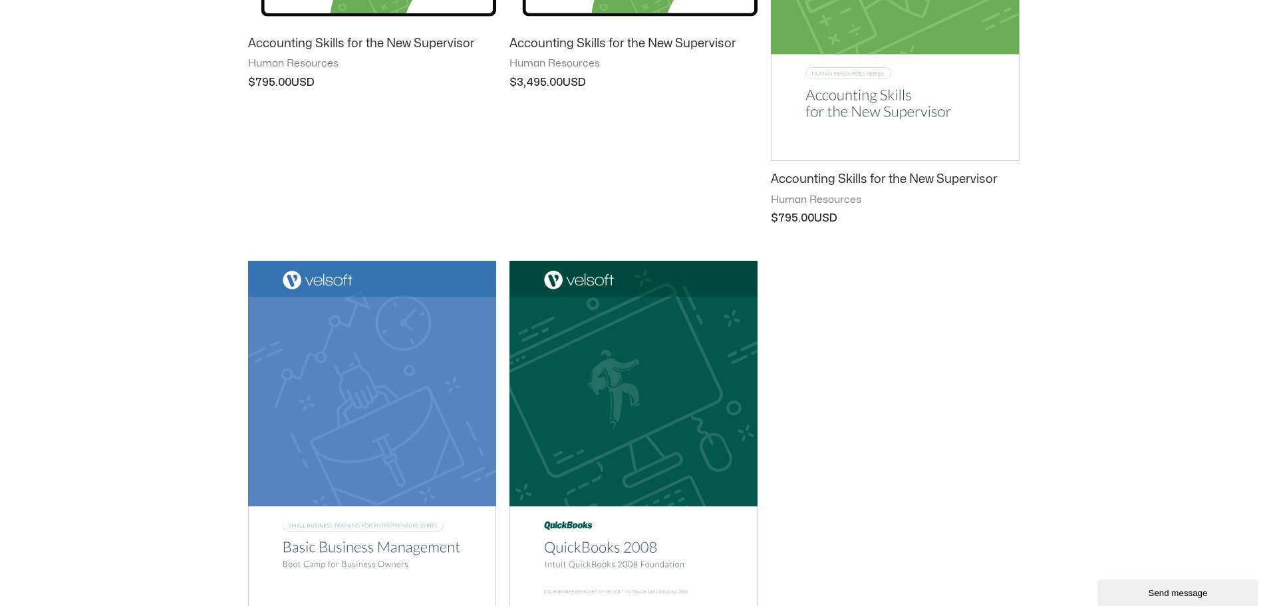
scroll to position [321, 0]
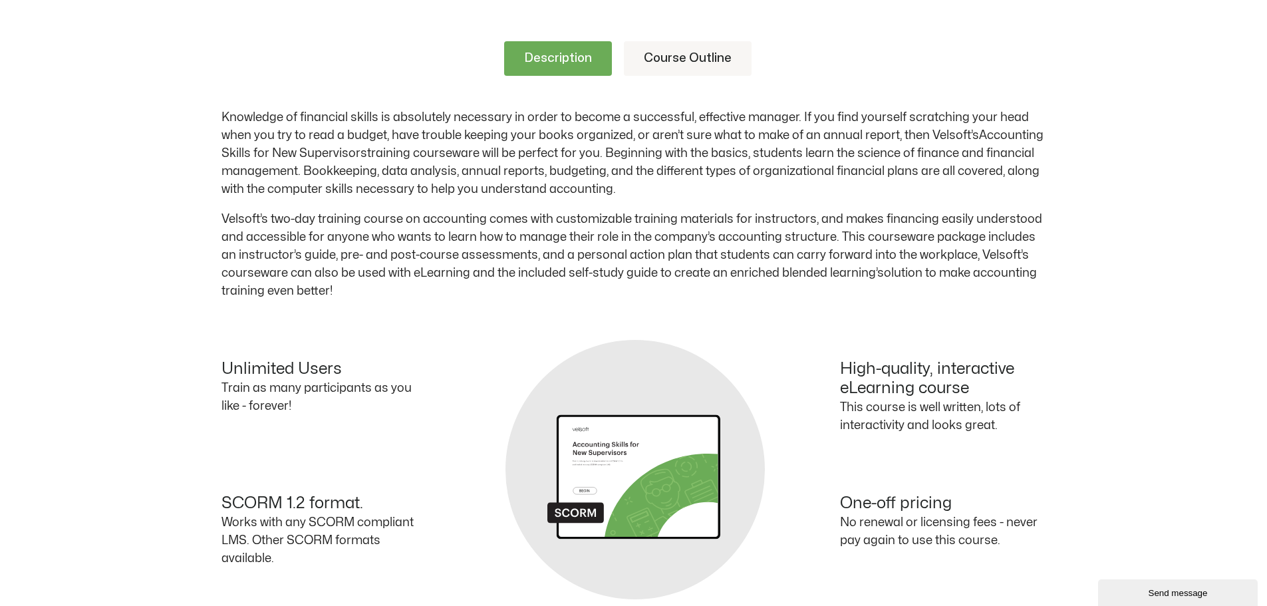
drag, startPoint x: 0, startPoint y: 0, endPoint x: 657, endPoint y: 61, distance: 659.8
click at [657, 61] on link "Course Outline" at bounding box center [688, 58] width 128 height 35
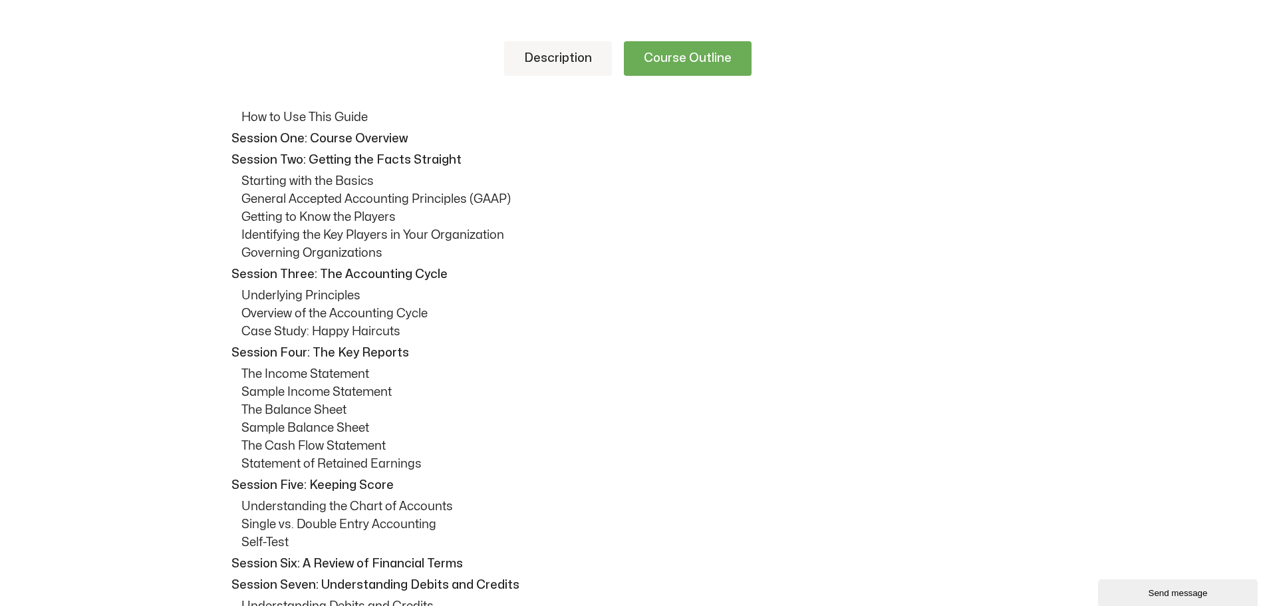
click at [593, 307] on p "Overview of the Accounting Cycle" at bounding box center [643, 314] width 805 height 18
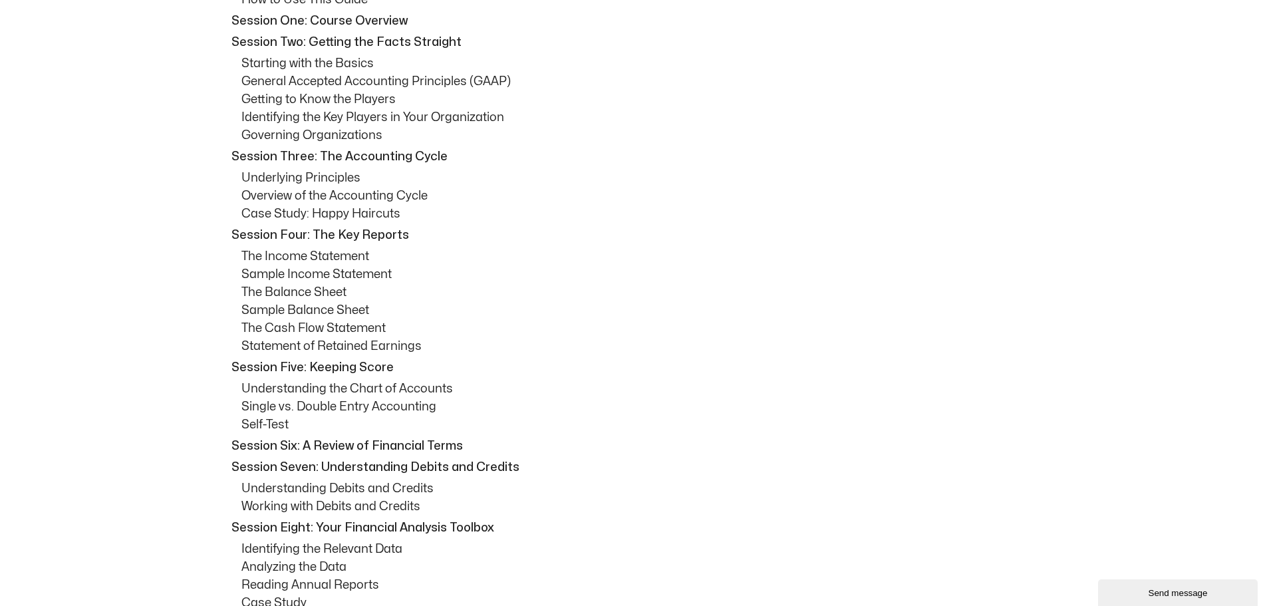
scroll to position [332, 0]
